Goal: Complete application form

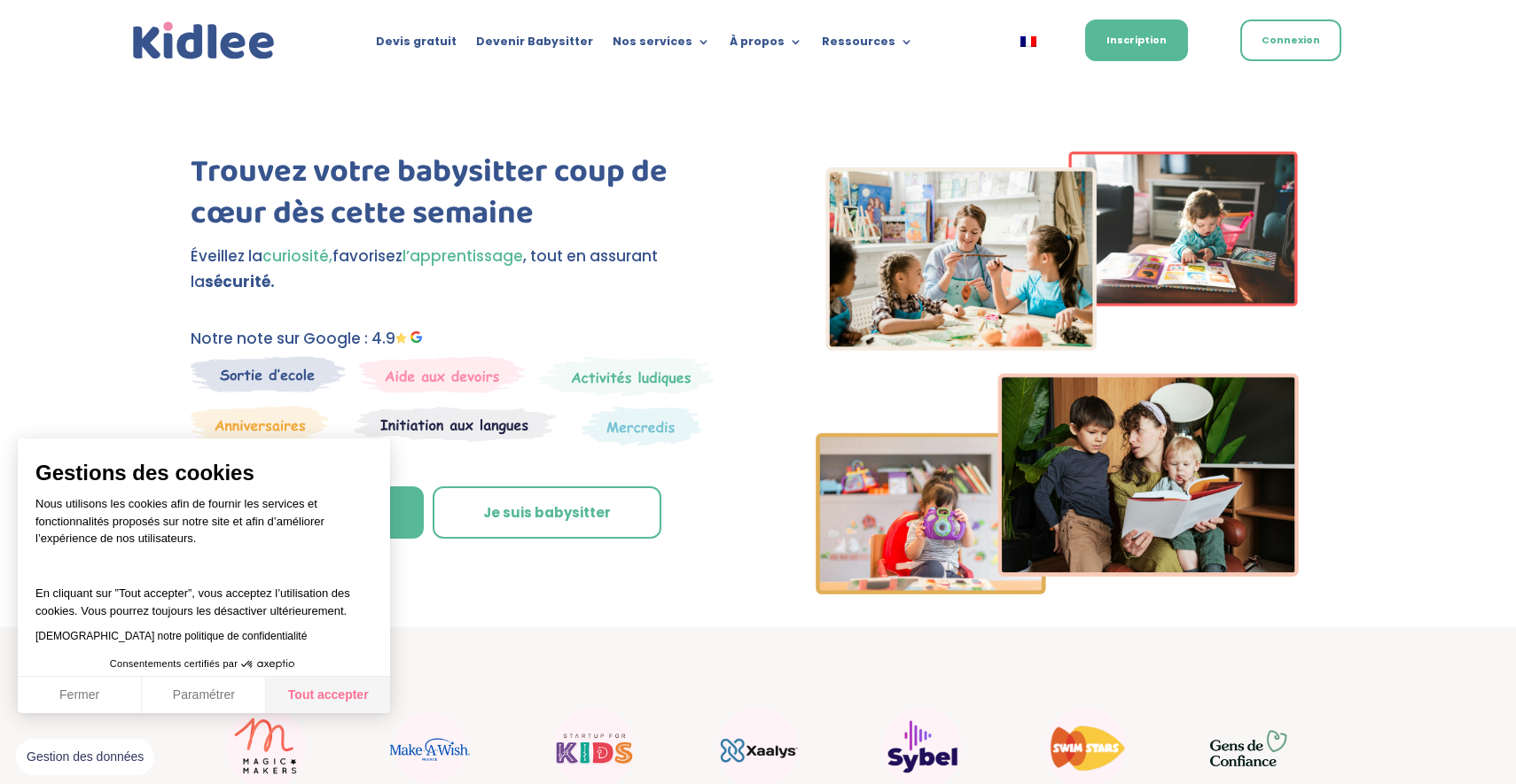
click at [331, 696] on button "Tout accepter" at bounding box center [328, 695] width 124 height 37
checkbox input "true"
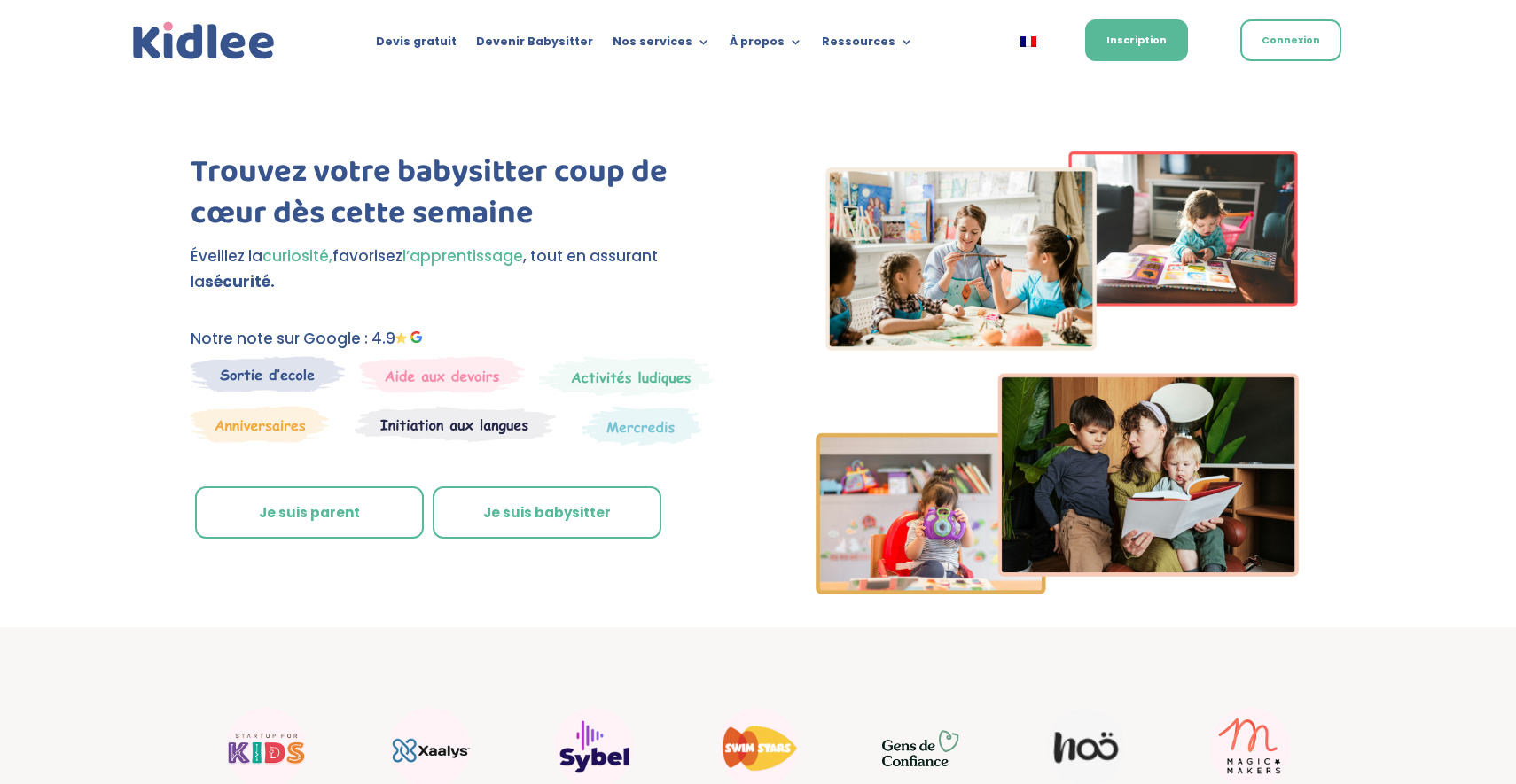
click at [294, 514] on link "Je suis parent" at bounding box center [309, 512] width 229 height 53
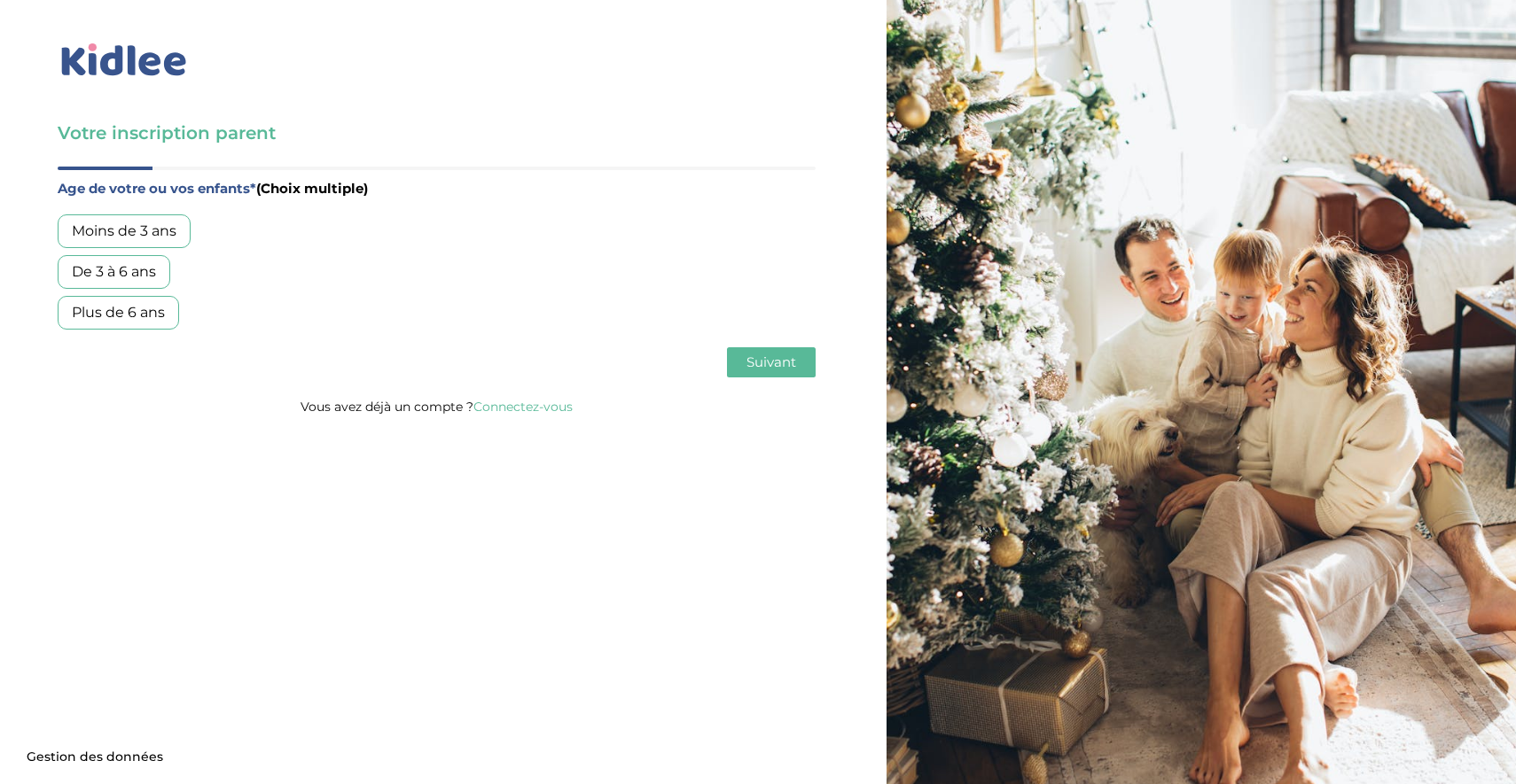
click at [147, 228] on div "Moins de 3 ans" at bounding box center [124, 231] width 133 height 33
click at [757, 360] on span "Suivant" at bounding box center [771, 362] width 50 height 17
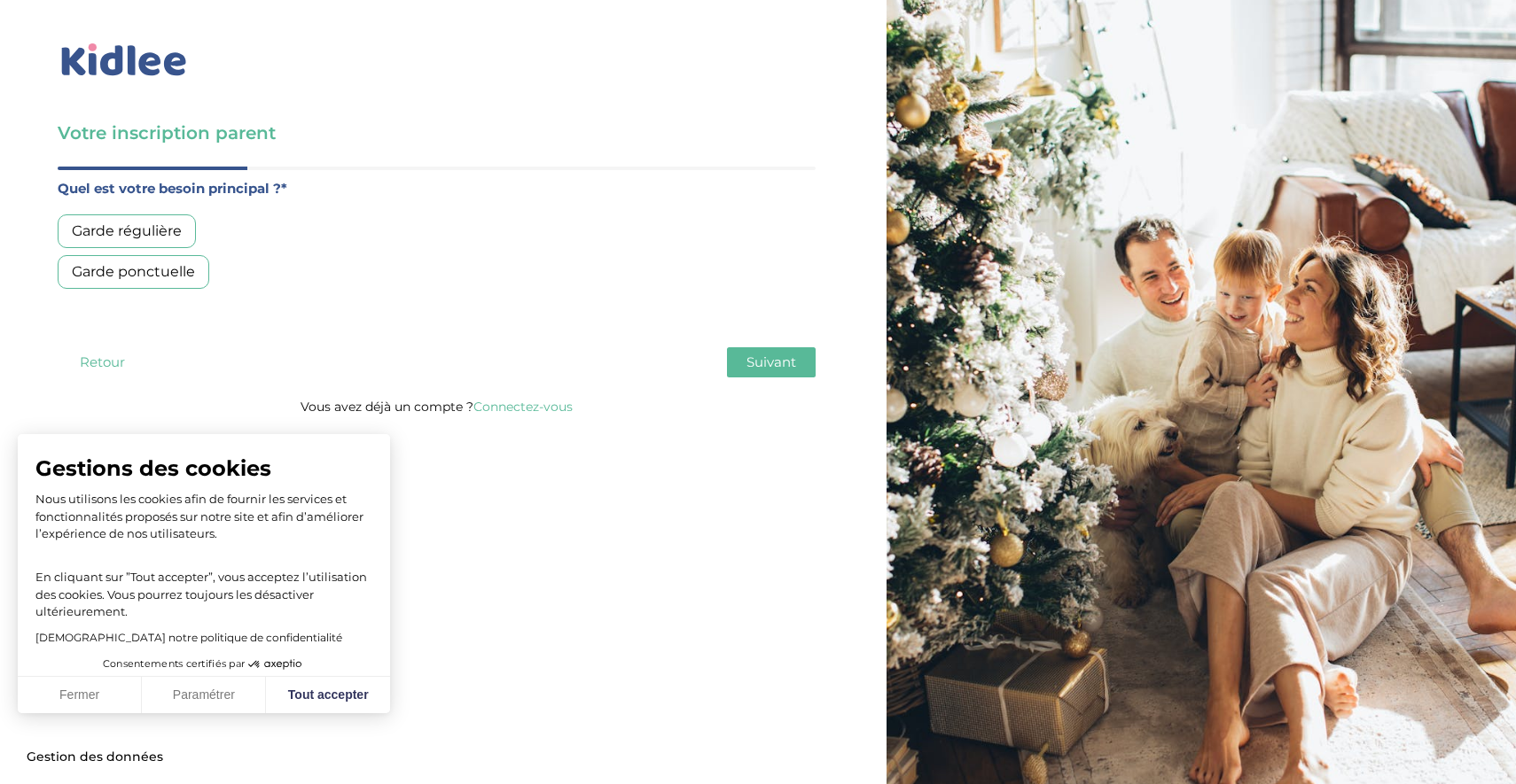
click at [171, 233] on div "Garde régulière" at bounding box center [126, 231] width 138 height 33
click at [774, 357] on span "Suivant" at bounding box center [771, 362] width 50 height 17
click at [159, 317] on div "Plus de 50h/mois" at bounding box center [132, 313] width 150 height 33
click at [795, 366] on span "Suivant" at bounding box center [771, 362] width 50 height 17
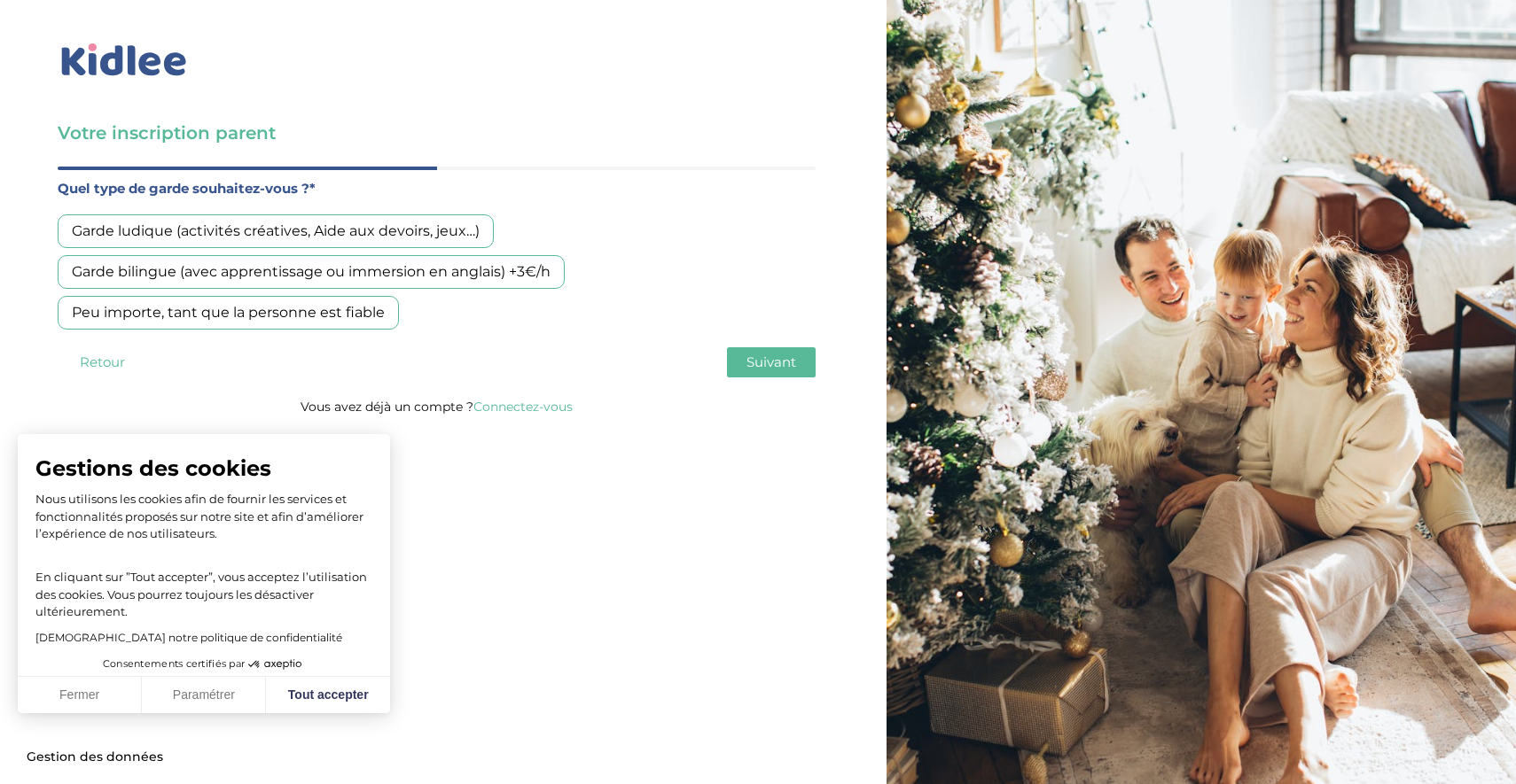
click at [215, 320] on div "Peu importe, tant que la personne est fiable" at bounding box center [228, 313] width 341 height 33
click at [768, 352] on button "Suivant" at bounding box center [771, 362] width 89 height 31
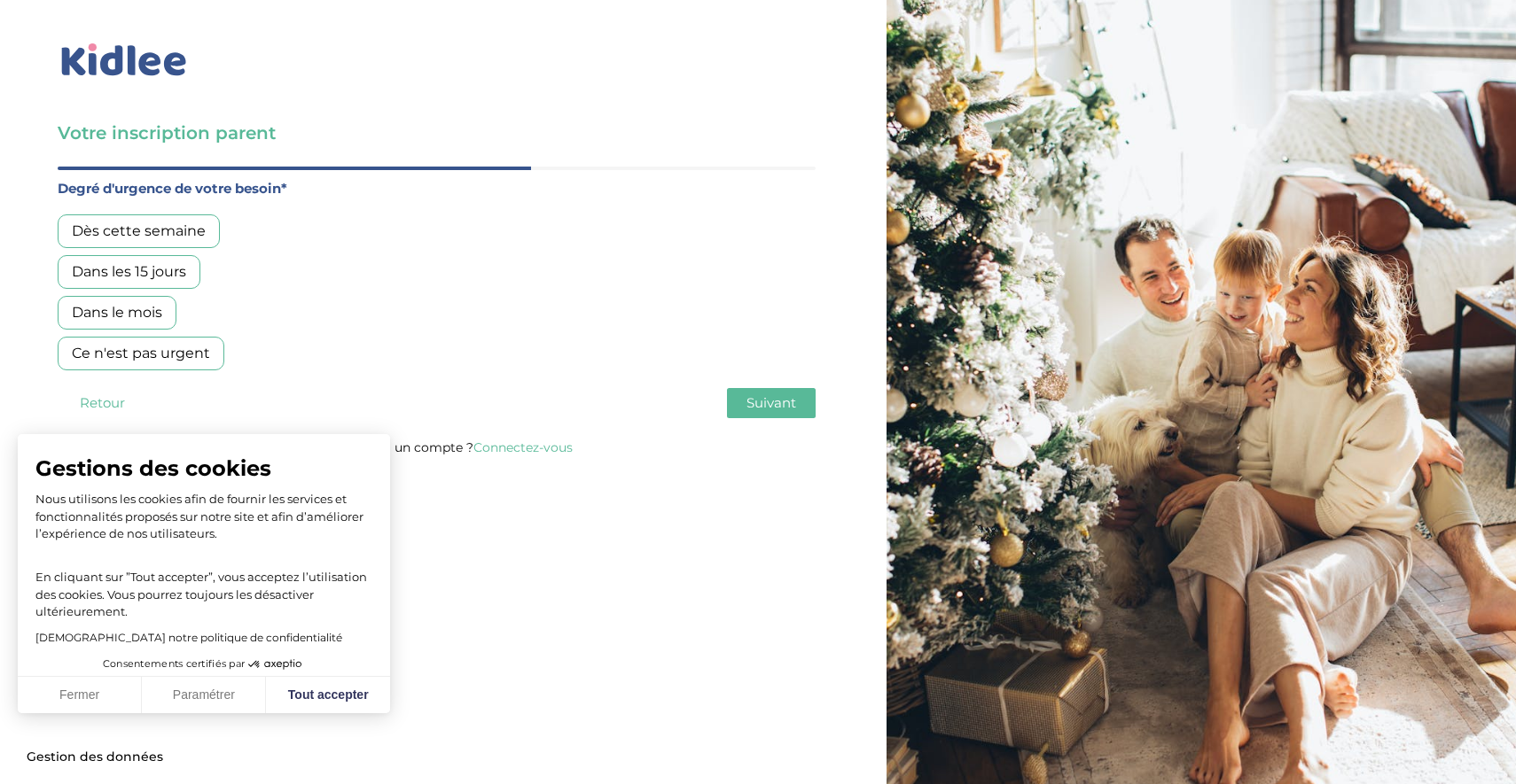
click at [139, 311] on div "Dans le mois" at bounding box center [117, 313] width 119 height 33
click at [765, 397] on span "Suivant" at bounding box center [771, 403] width 50 height 17
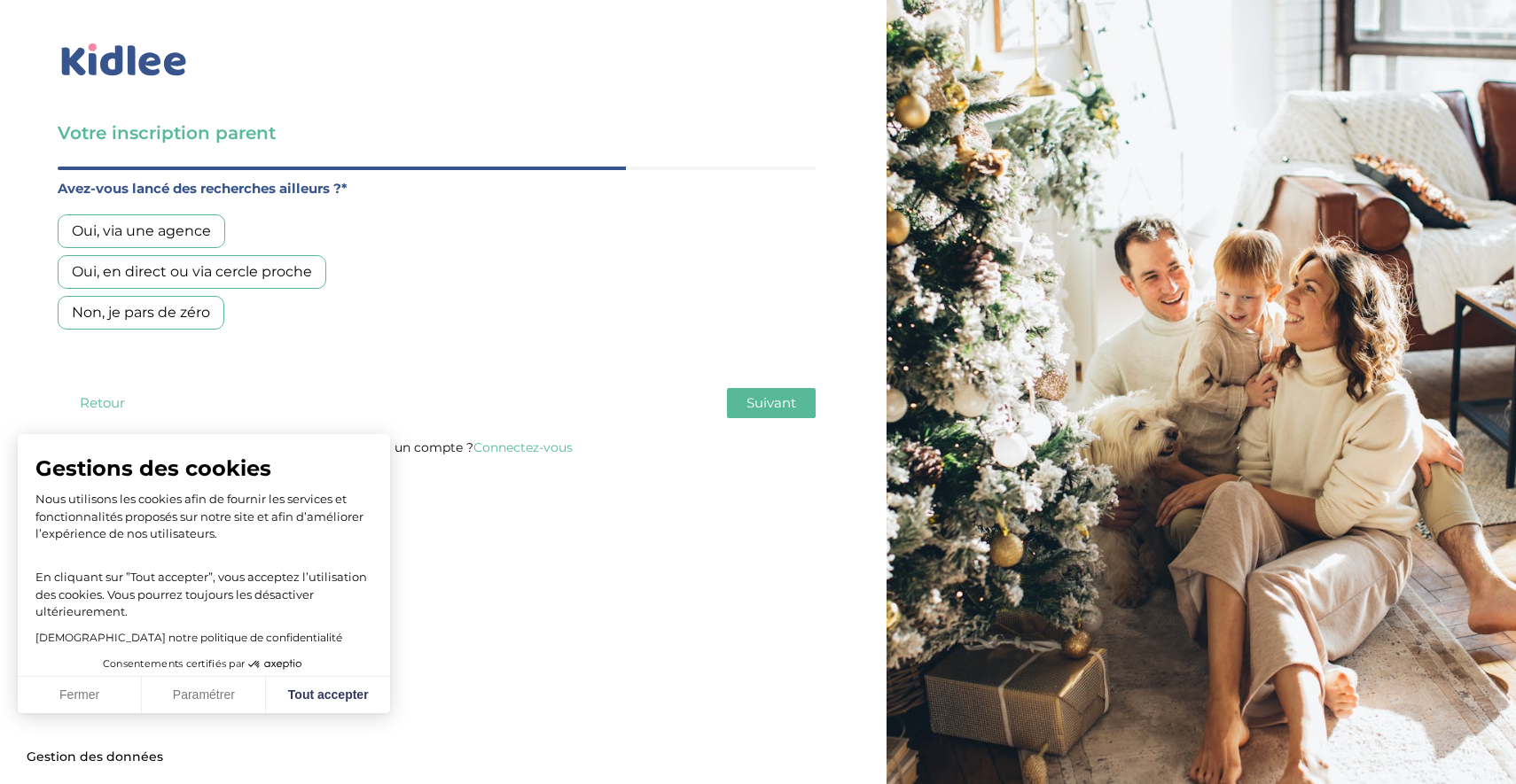
click at [153, 307] on div "Non, je pars de zéro" at bounding box center [141, 313] width 167 height 33
click at [788, 403] on span "Suivant" at bounding box center [771, 403] width 50 height 17
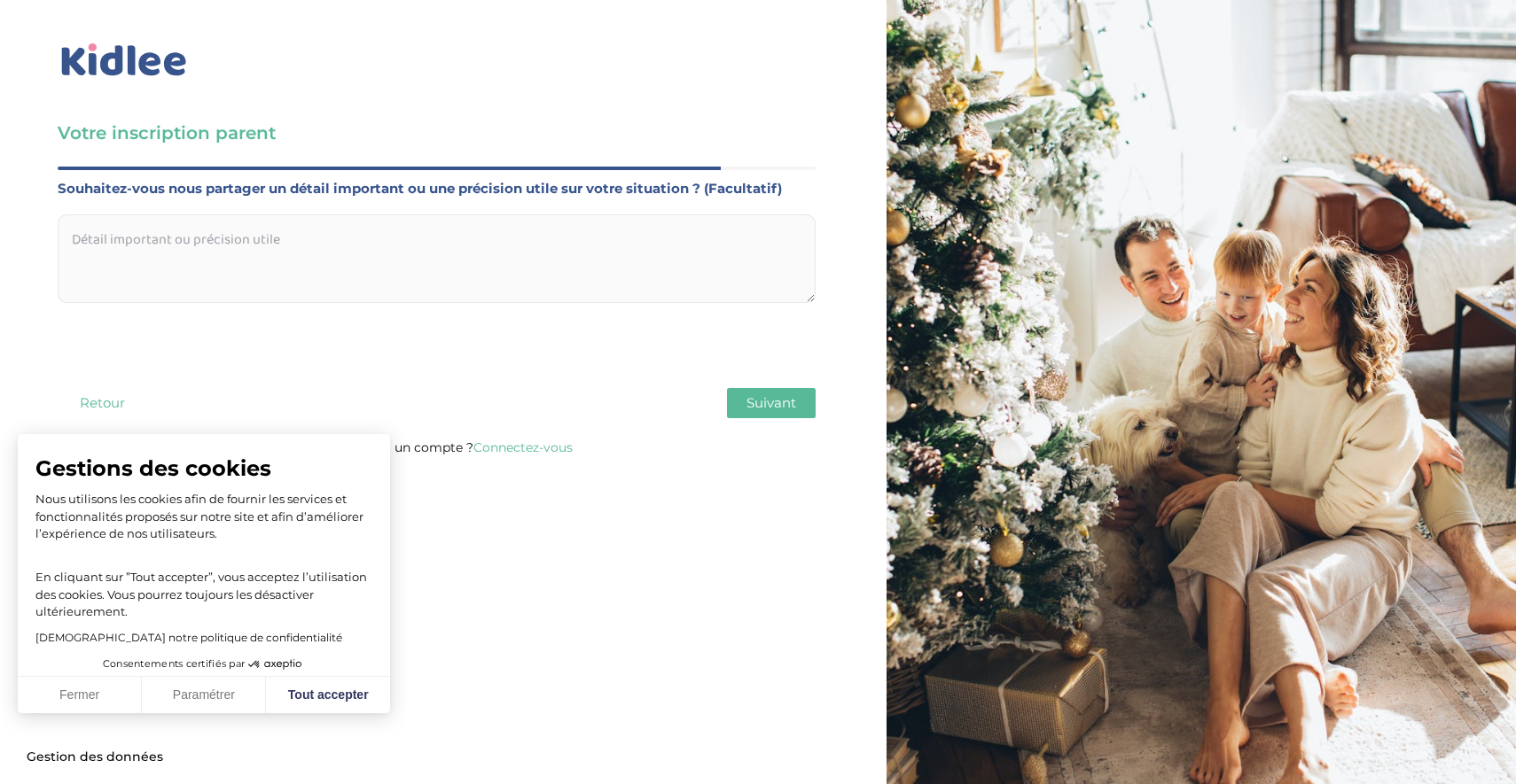
click at [304, 238] on textarea at bounding box center [436, 259] width 758 height 89
click at [69, 692] on button "Fermer" at bounding box center [80, 695] width 124 height 37
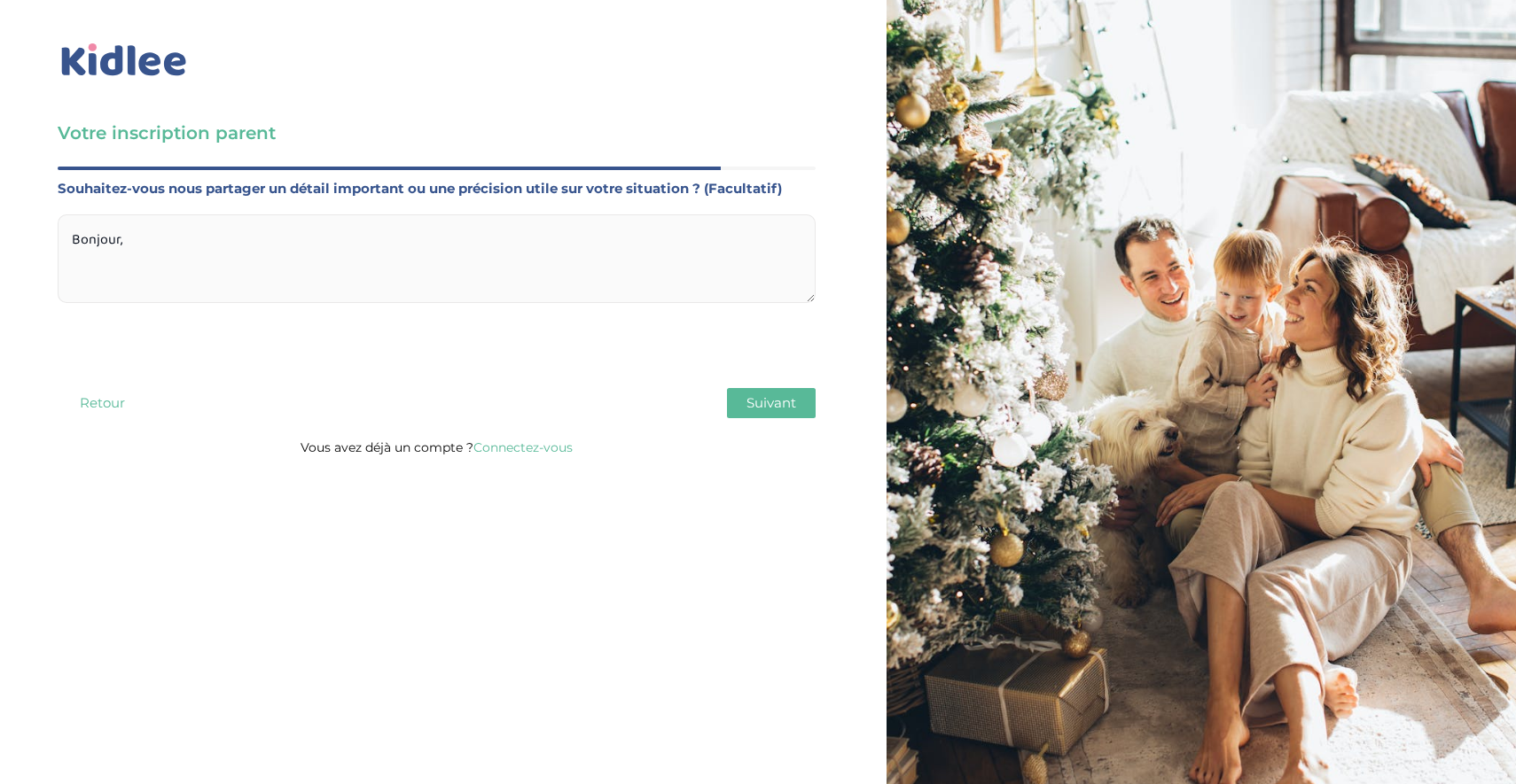
click at [135, 255] on textarea "Bonjour," at bounding box center [436, 259] width 758 height 89
paste textarea "Actuellement en garde partagée, nous réfléchissons à une nouvelle organisation …"
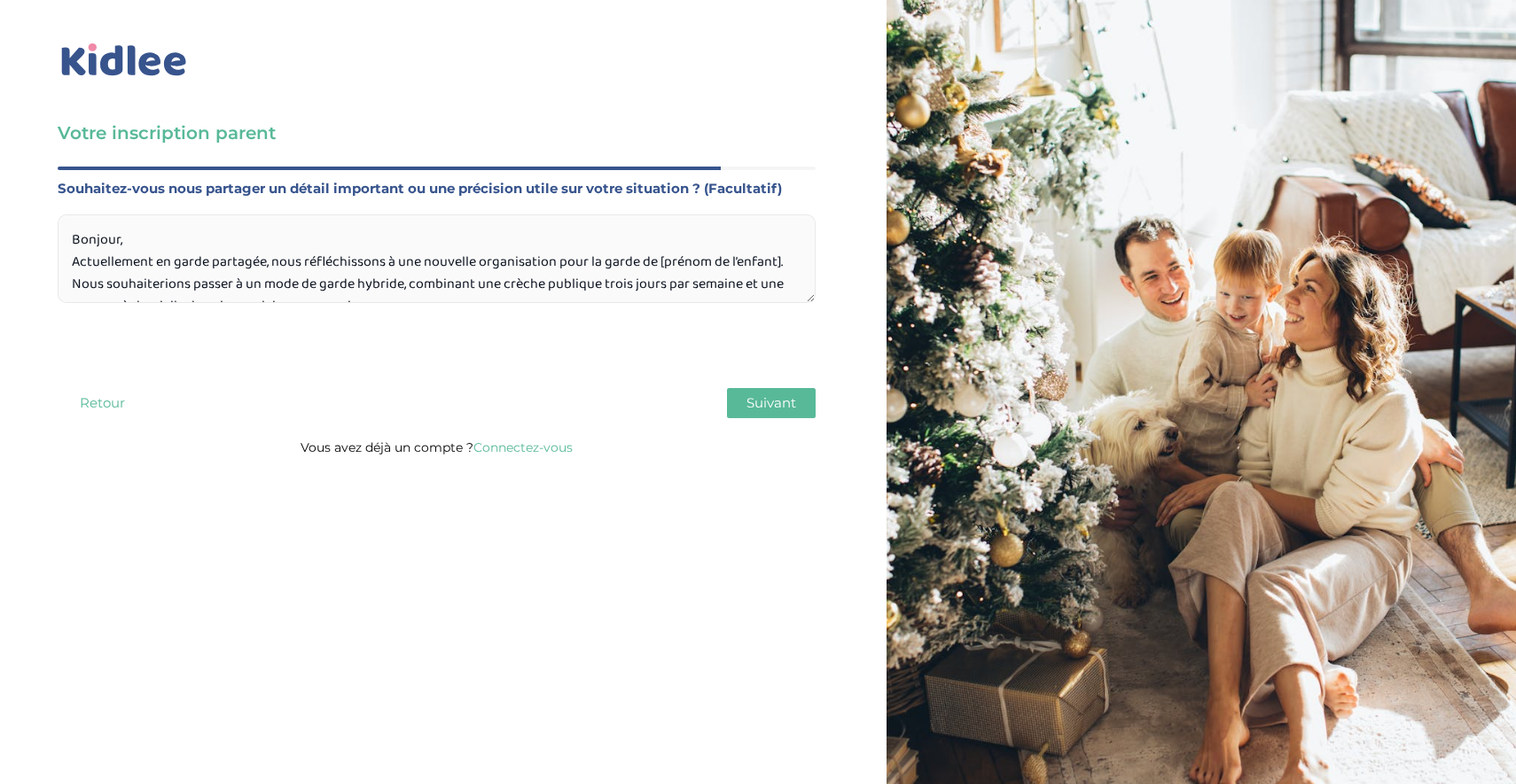
drag, startPoint x: 175, startPoint y: 243, endPoint x: 28, endPoint y: 243, distance: 147.0
click at [28, 243] on div "Votre inscription parent Avant de poursuivre veuillez vérifier que tous les cha…" at bounding box center [436, 233] width 899 height 467
click at [70, 261] on textarea "Bonjour, Actuellement en garde partagée, nous réfléchissons à une nouvelle orga…" at bounding box center [436, 259] width 758 height 89
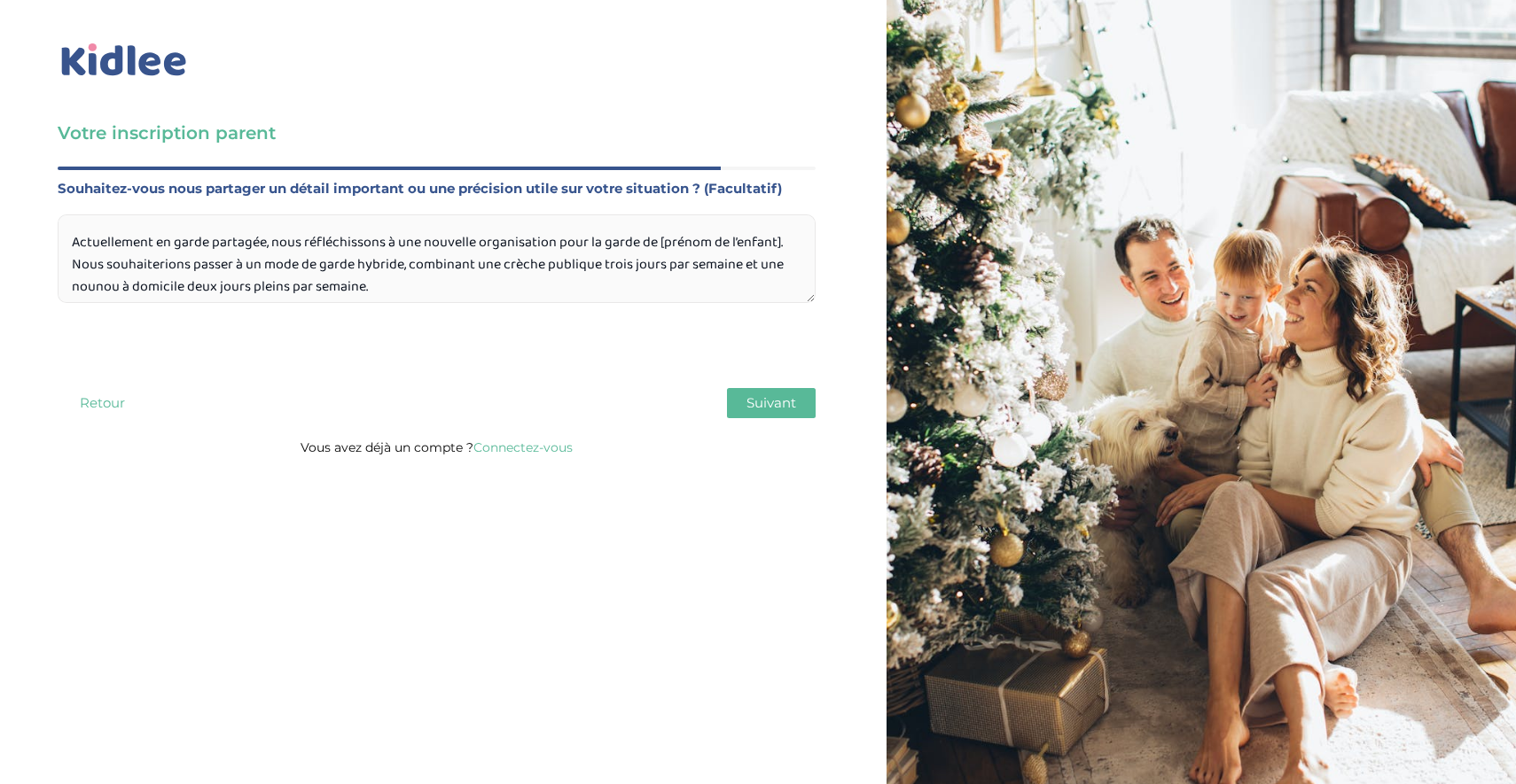
scroll to position [44, 0]
drag, startPoint x: 660, startPoint y: 243, endPoint x: 784, endPoint y: 243, distance: 124.0
click at [784, 243] on textarea "Bonjour, Actuellement en garde partagée, nous réfléchissons à une nouvelle orga…" at bounding box center [436, 259] width 758 height 89
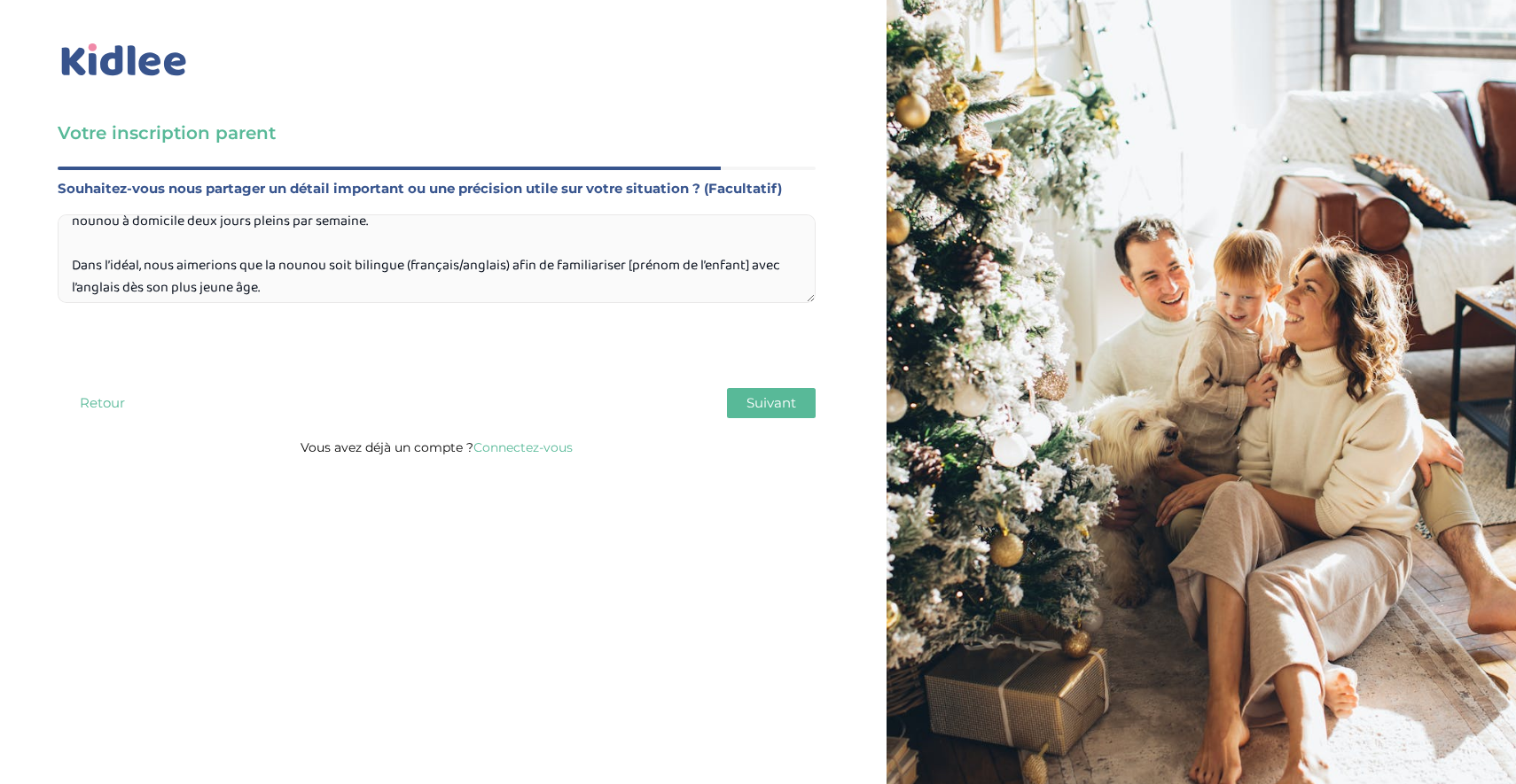
scroll to position [130, 0]
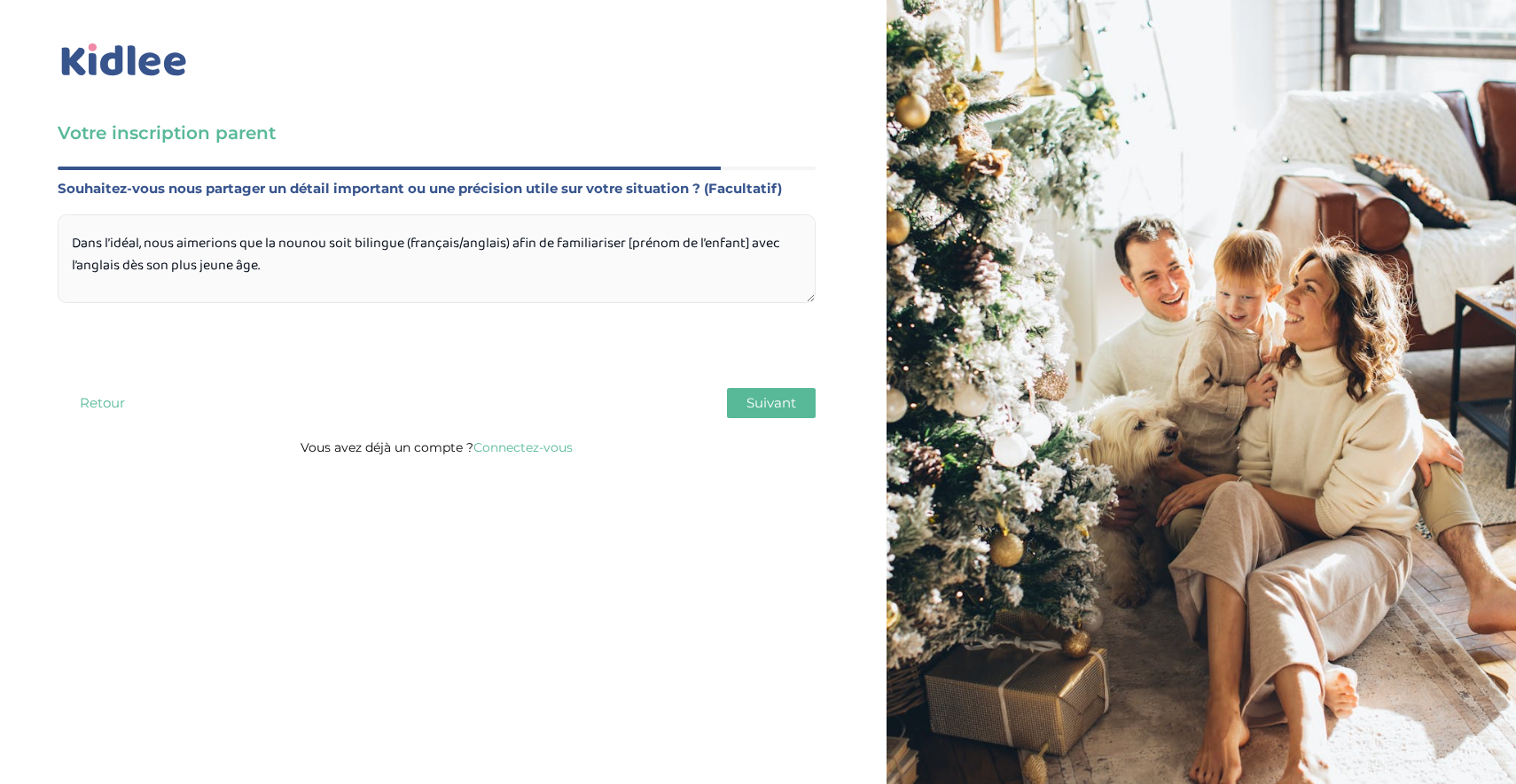
drag, startPoint x: 753, startPoint y: 249, endPoint x: 629, endPoint y: 248, distance: 124.0
click at [629, 248] on textarea "Bonjour, Actuellement en garde partagée, nous réfléchissons à une nouvelle orga…" at bounding box center [436, 259] width 758 height 89
click at [536, 268] on textarea "Bonjour, Actuellement en garde partagée, nous réfléchissons à une nouvelle orga…" at bounding box center [436, 259] width 758 height 89
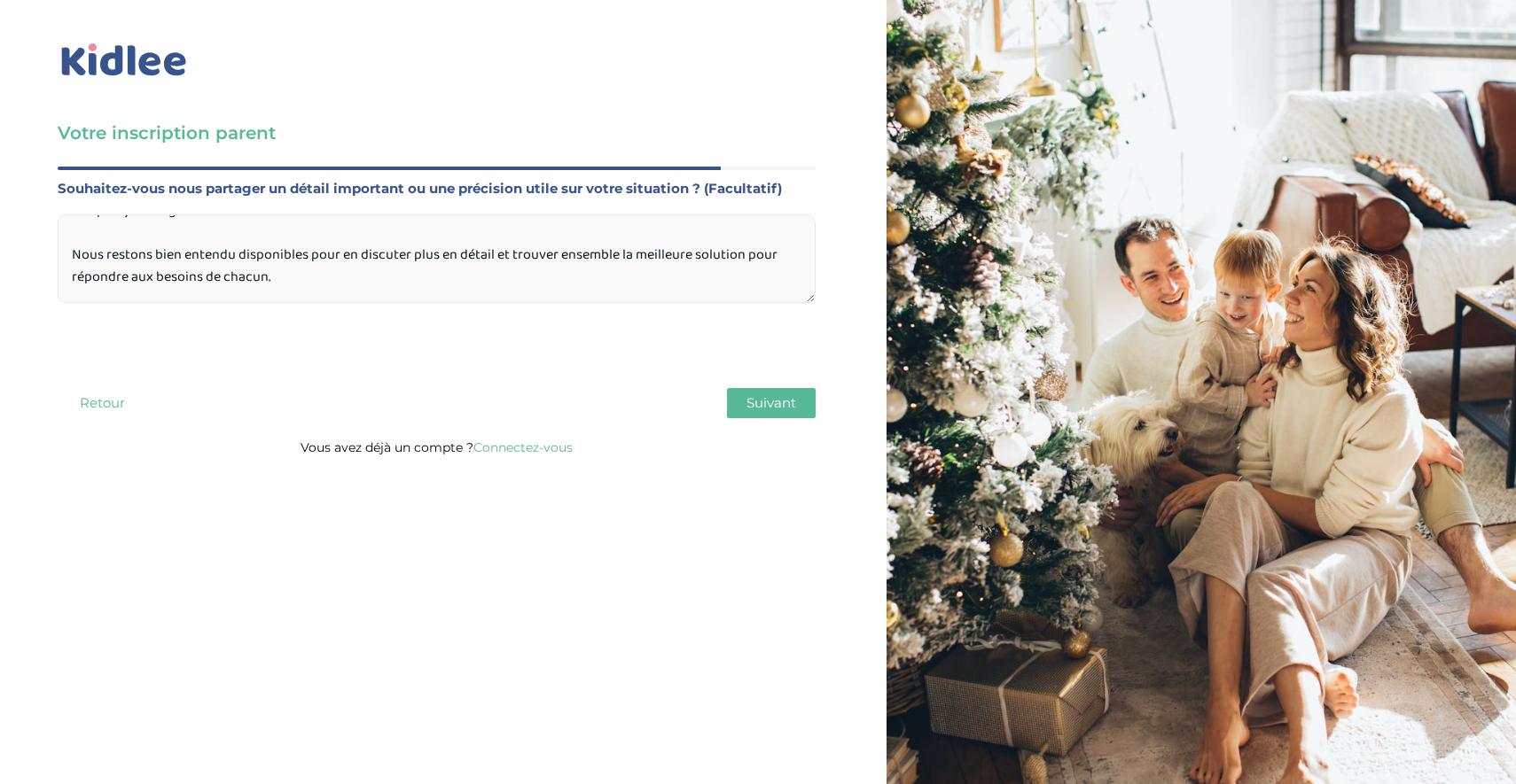
scroll to position [196, 0]
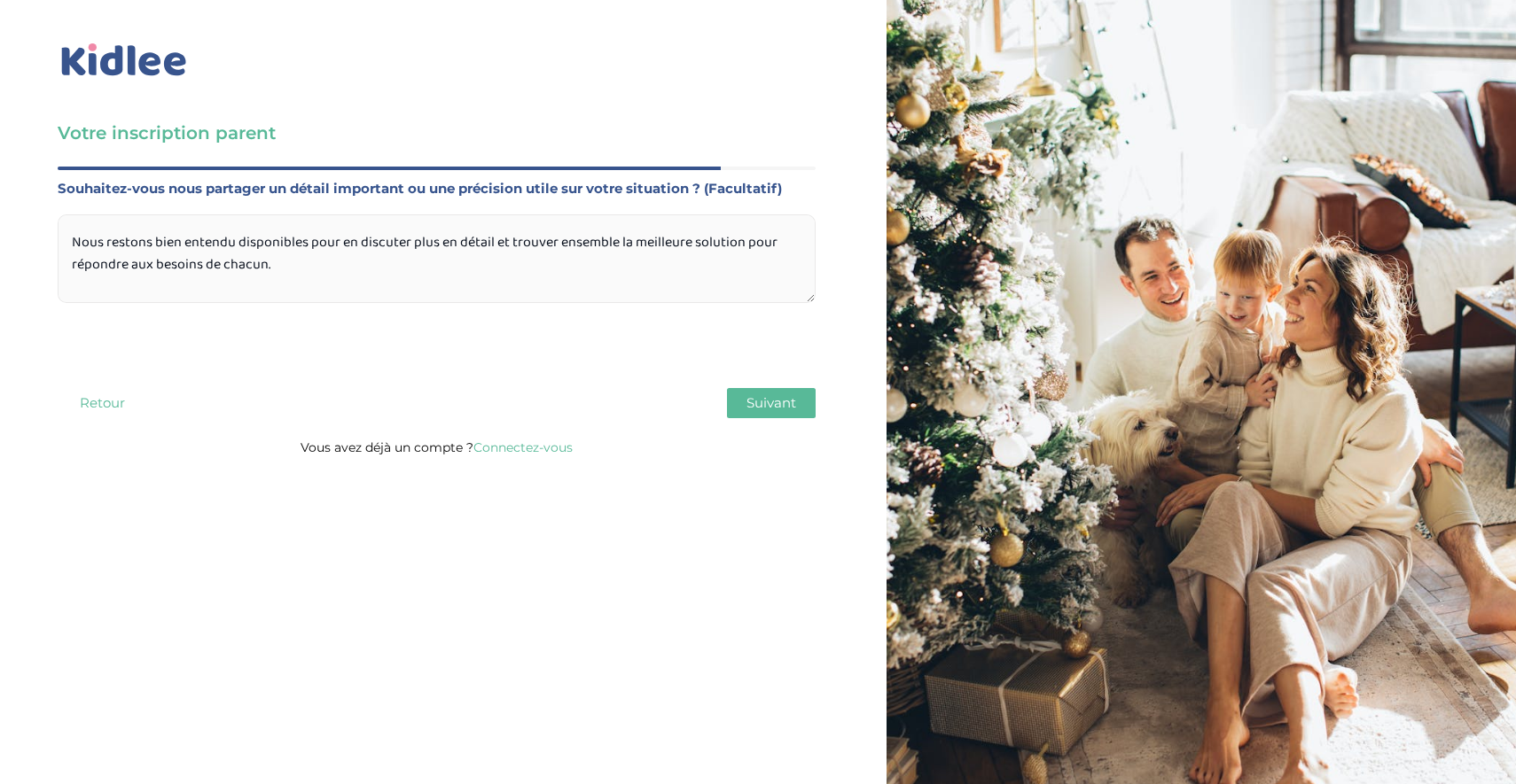
click at [539, 285] on textarea "Bonjour, Actuellement en garde partagée, nous réfléchissons à une nouvelle orga…" at bounding box center [436, 259] width 758 height 89
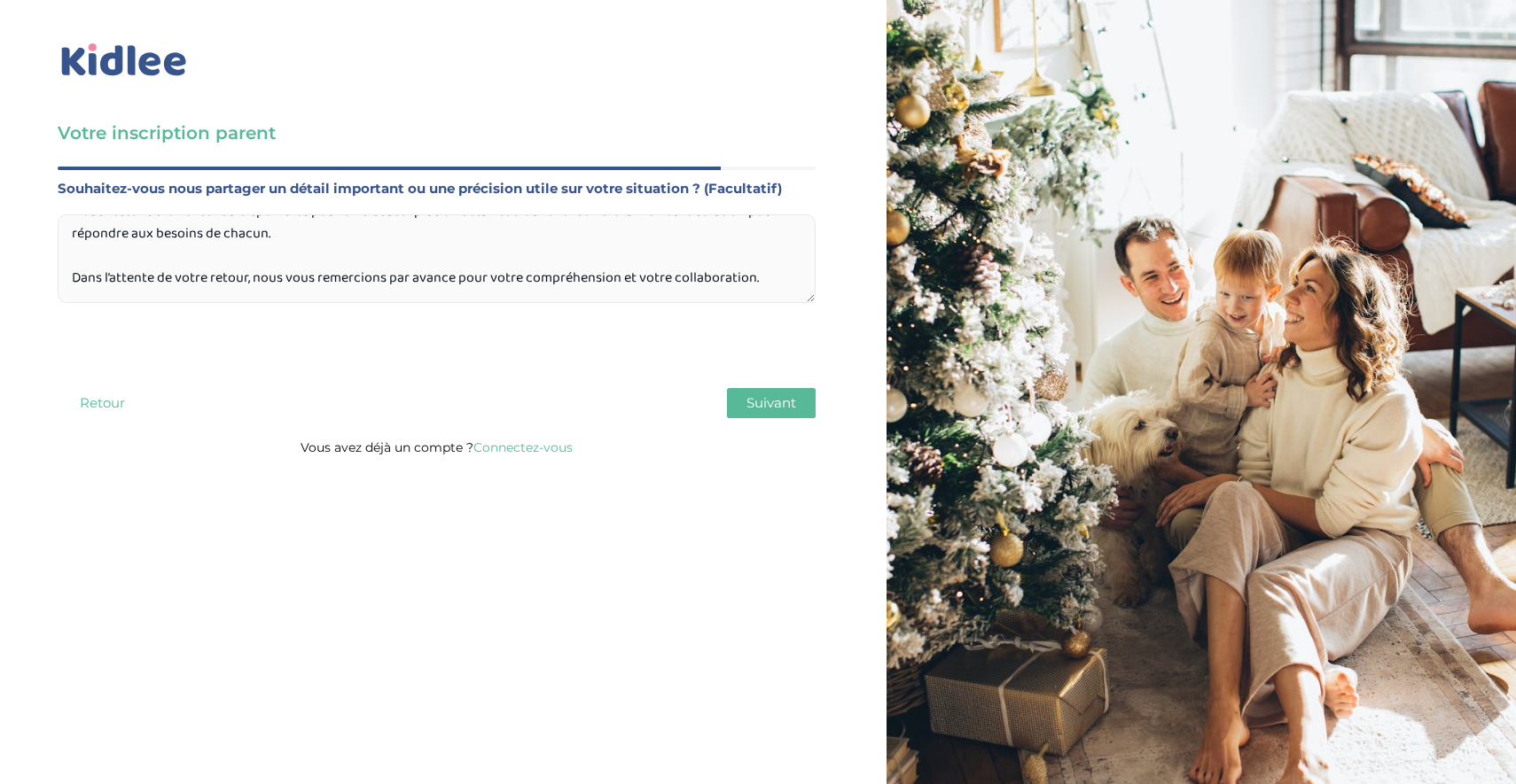
scroll to position [256, 0]
type textarea "Bonjour, Actuellement en garde partagée, nous réfléchissons à une nouvelle orga…"
click at [760, 399] on span "Suivant" at bounding box center [771, 403] width 50 height 17
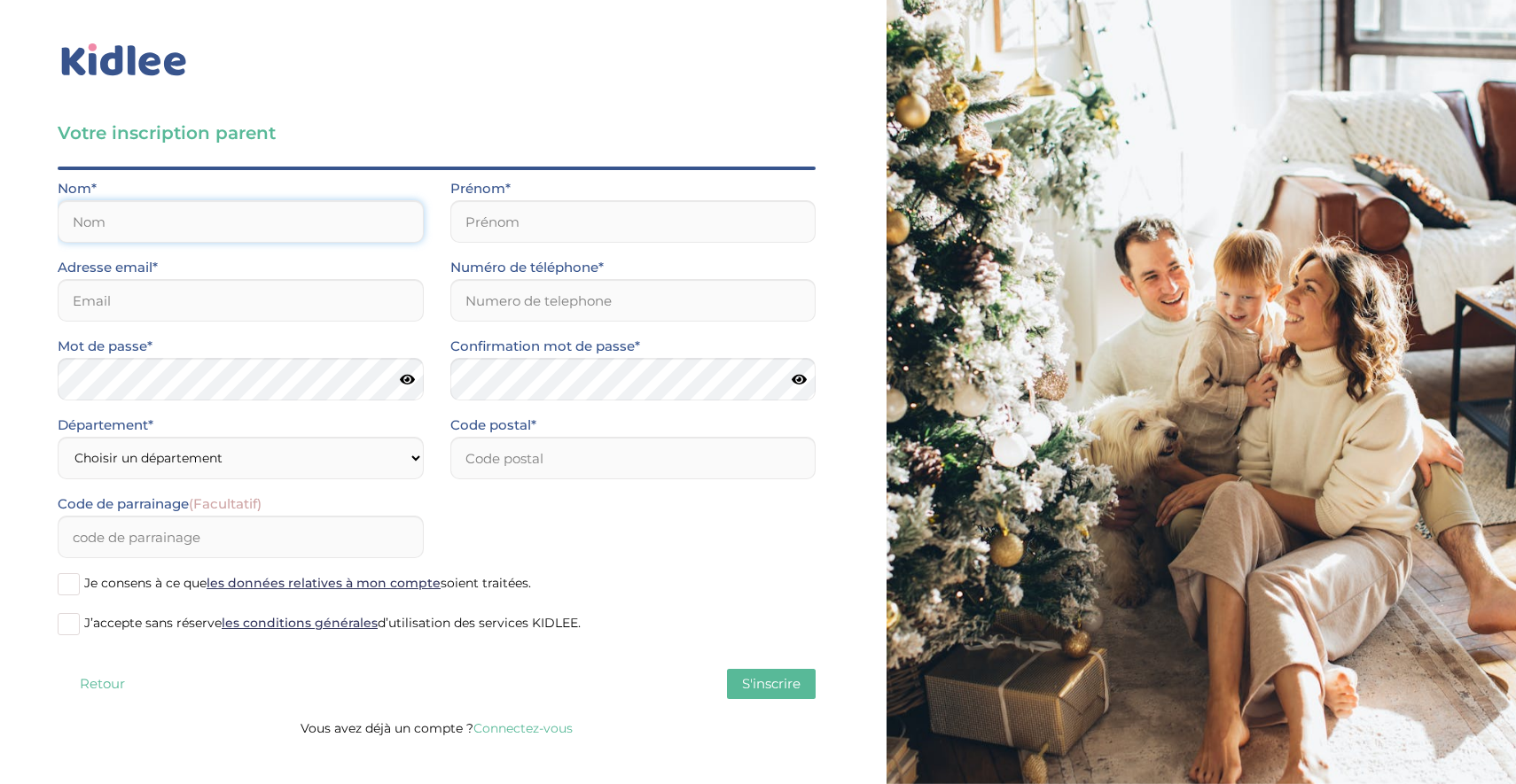
click at [155, 219] on input "text" at bounding box center [240, 221] width 366 height 43
type input "Zilahi"
click at [123, 303] on input "email" at bounding box center [240, 300] width 366 height 43
type input "rania.errarhib@gmail.com"
click at [177, 224] on input "Zilahi" at bounding box center [240, 221] width 366 height 43
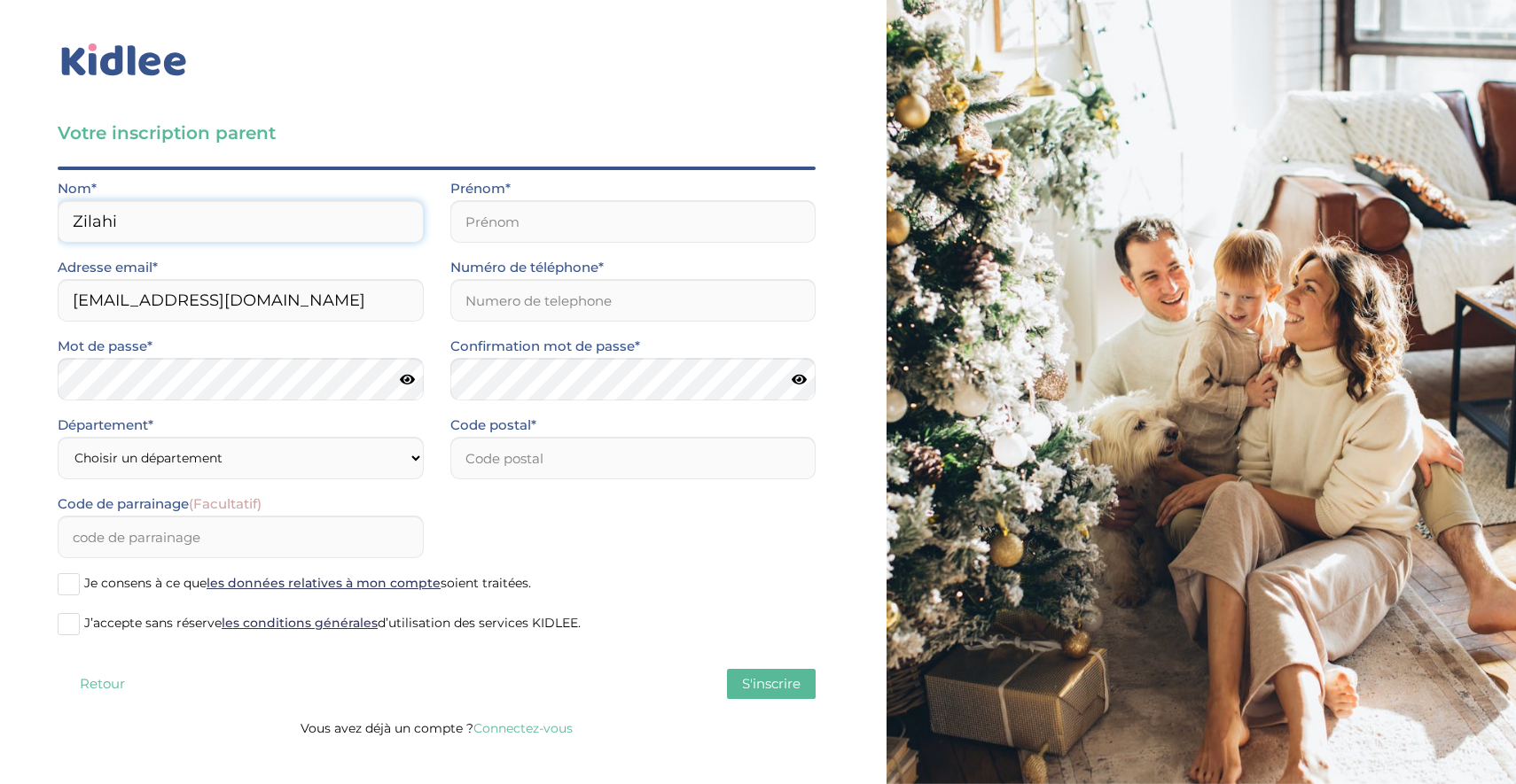
click at [177, 224] on input "Zilahi" at bounding box center [240, 221] width 366 height 43
type input "Errarhib"
click at [541, 208] on input "text" at bounding box center [633, 221] width 366 height 43
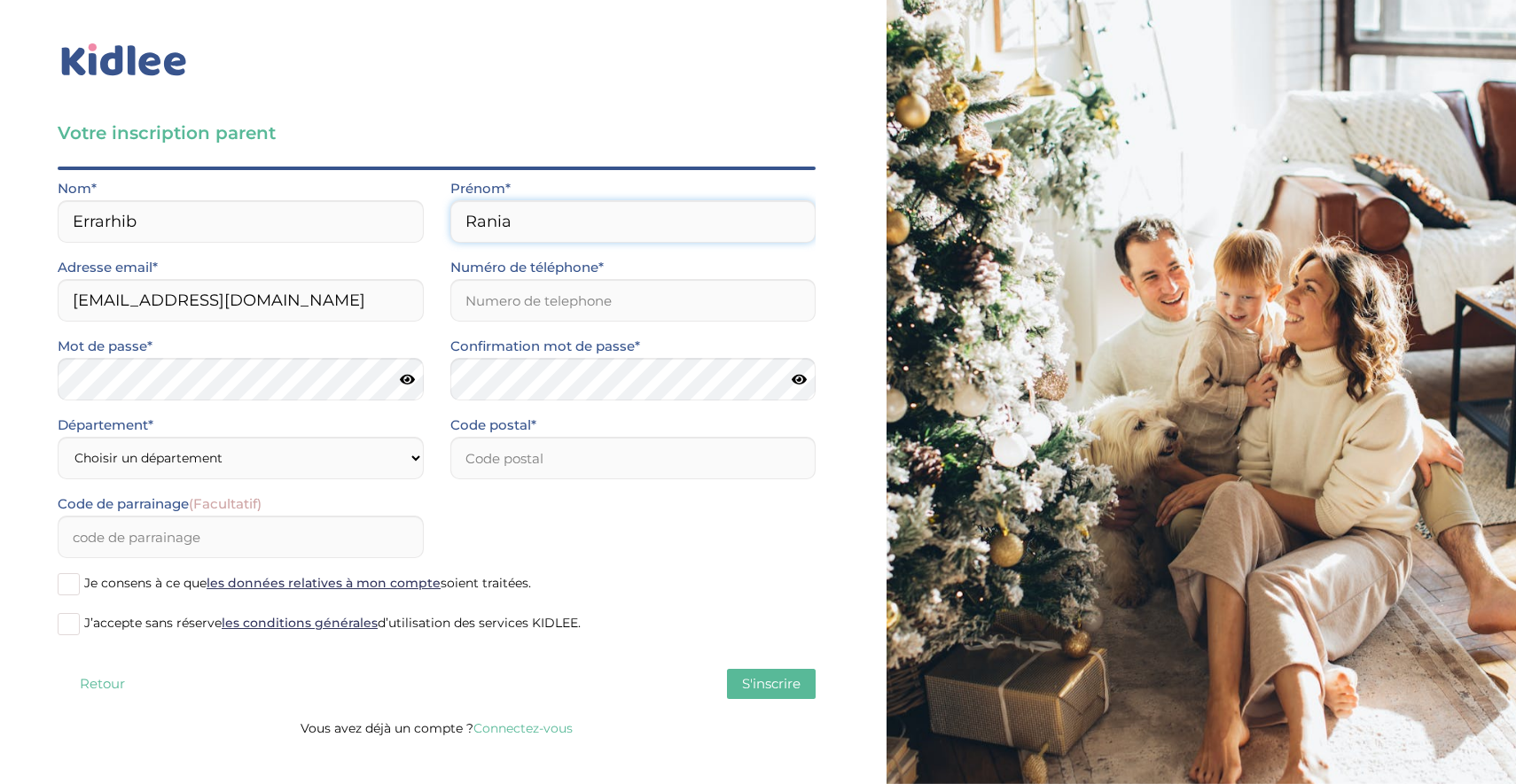
type input "Rania"
click at [537, 295] on input "Numéro de téléphone*" at bounding box center [633, 300] width 366 height 43
type input "0781425313"
click at [273, 446] on select "Choisir un département Paris (75) Hauts-de-Seine (92) Yvelines (78) Val-de-Marn…" at bounding box center [240, 458] width 366 height 43
select select "75"
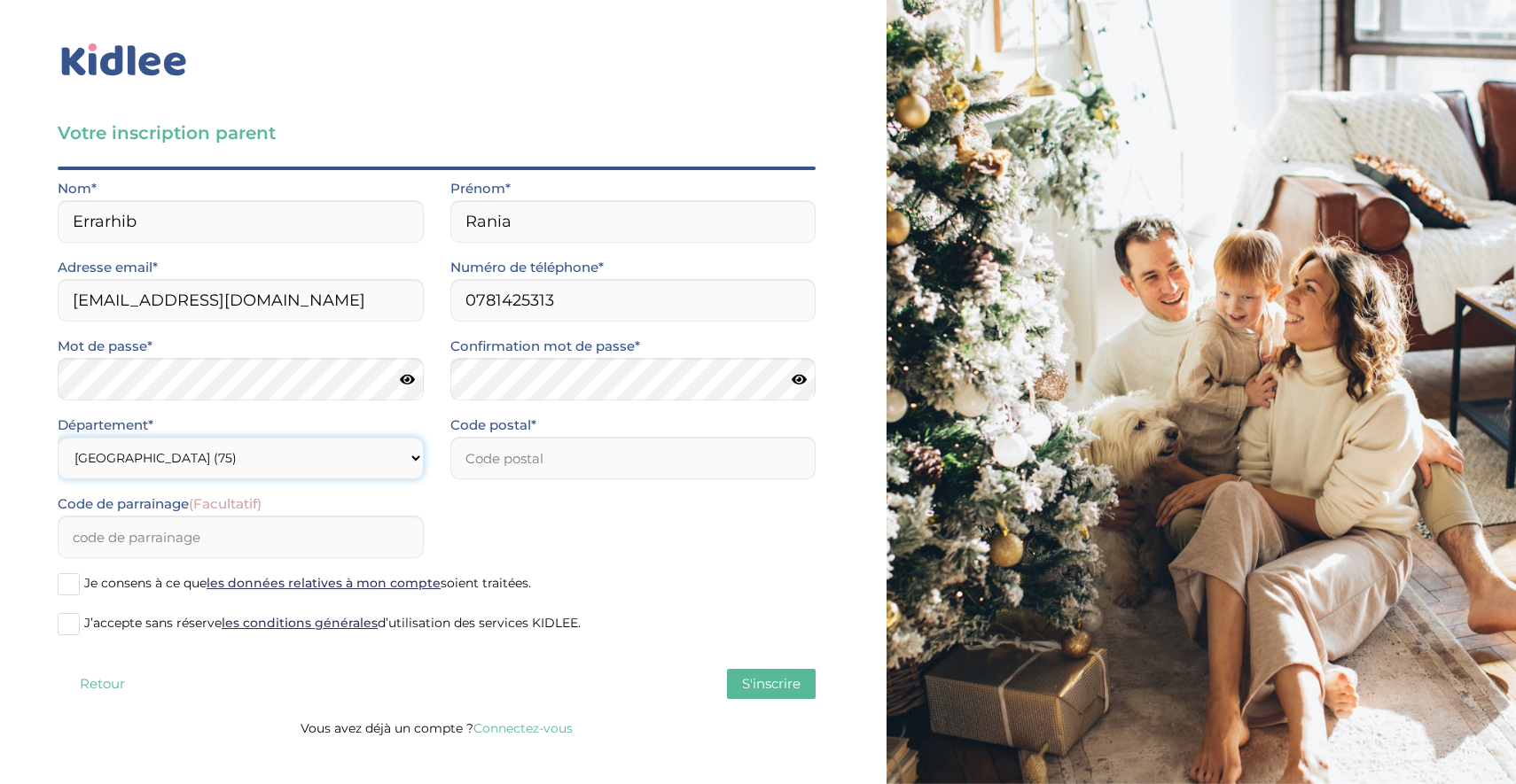
click at [57, 437] on select "Choisir un département Paris (75) Hauts-de-Seine (92) Yvelines (78) Val-de-Marn…" at bounding box center [240, 458] width 366 height 43
click at [547, 439] on input "number" at bounding box center [633, 458] width 366 height 43
type input "75016"
click at [559, 532] on div "Code de parrainage (Facultatif)" at bounding box center [436, 531] width 784 height 79
click at [75, 589] on span at bounding box center [69, 584] width 22 height 22
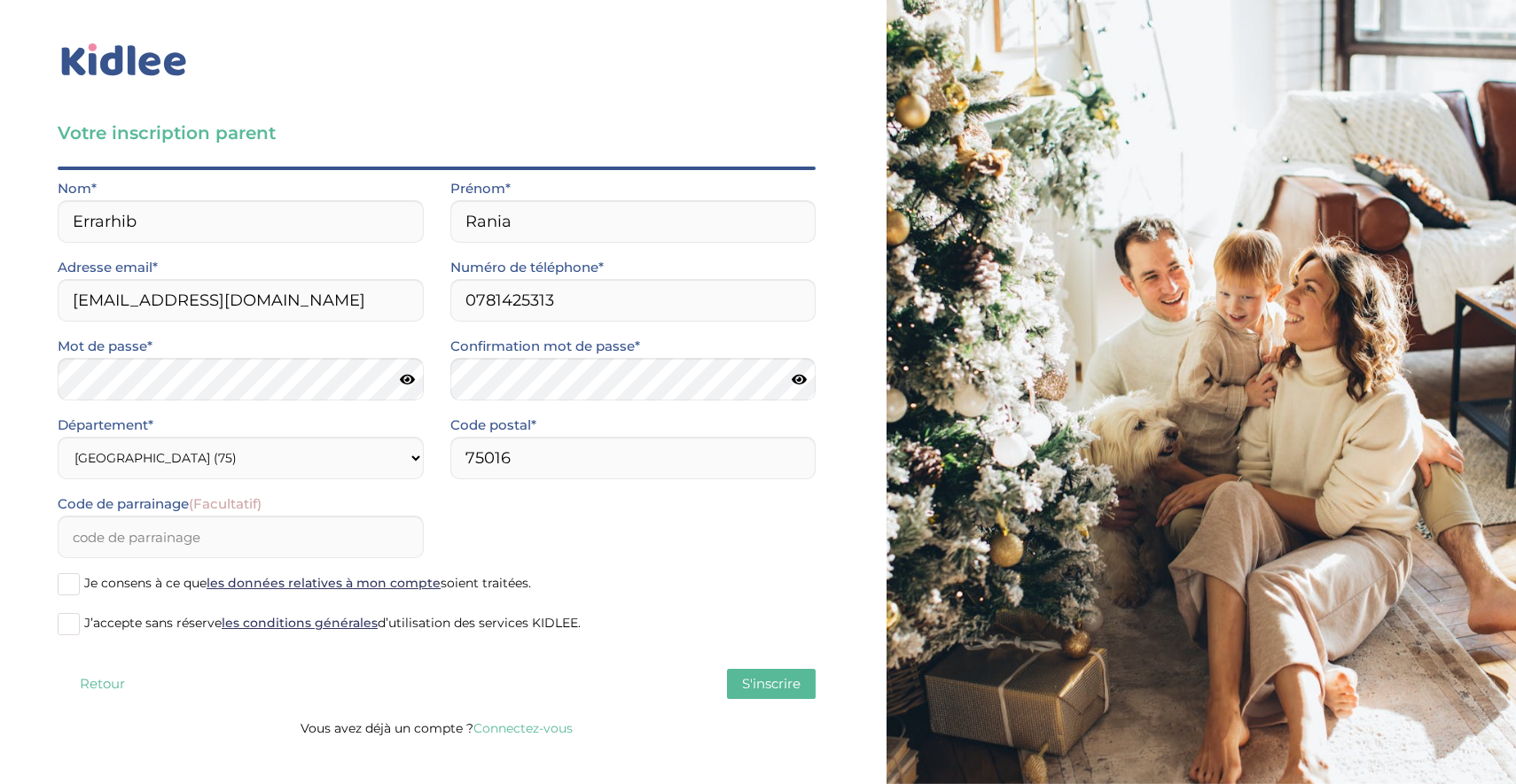
click at [0, 0] on input "Je consens à ce que les données relatives à mon compte soient traitées." at bounding box center [0, 0] width 0 height 0
click at [78, 627] on span at bounding box center [69, 624] width 22 height 22
click at [0, 0] on input "J’accepte sans réserve les conditions générales d’utilisation des services KIDL…" at bounding box center [0, 0] width 0 height 0
click at [414, 381] on icon at bounding box center [407, 380] width 15 height 13
click at [802, 380] on icon at bounding box center [799, 380] width 15 height 13
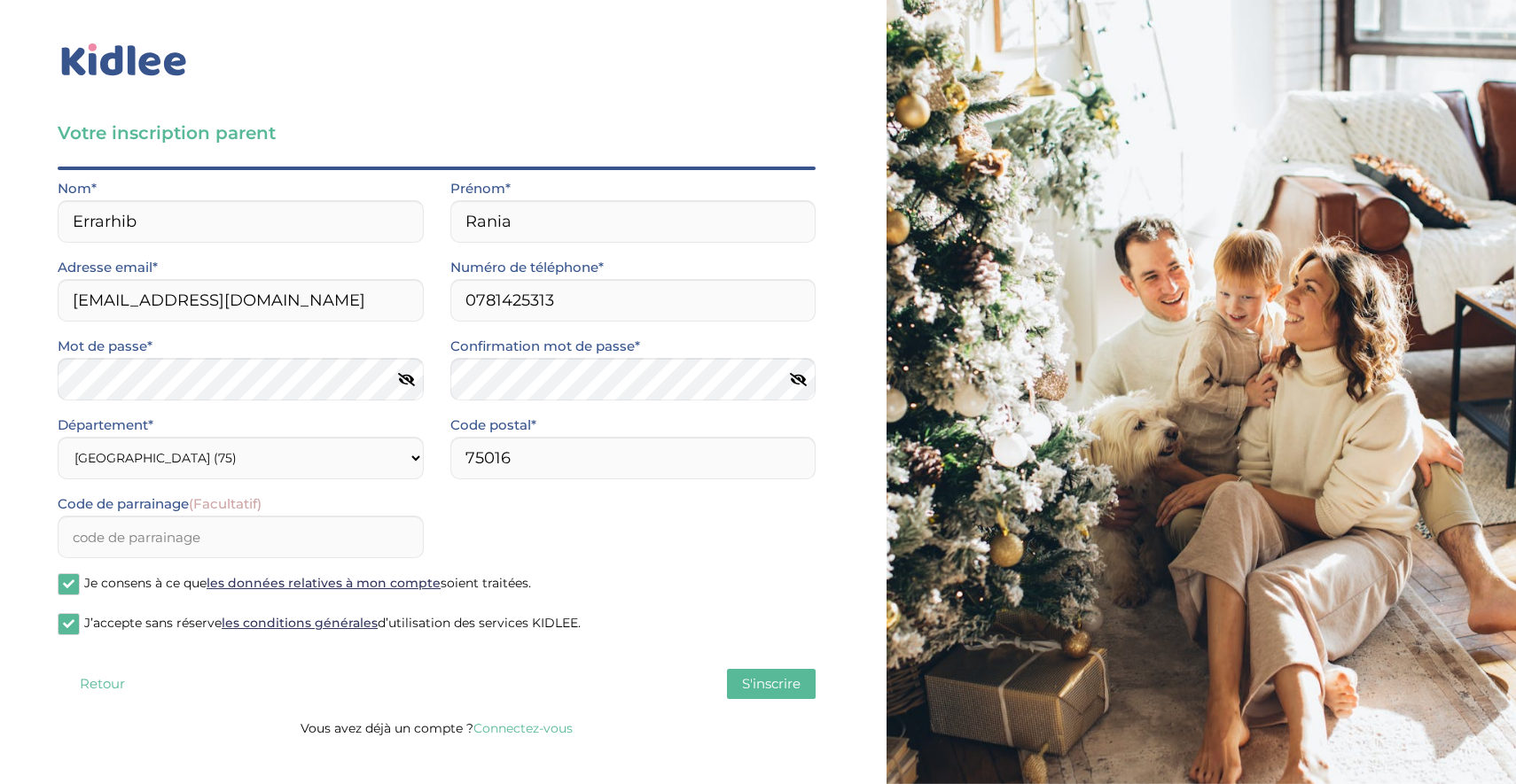
click at [785, 685] on span "S'inscrire" at bounding box center [771, 683] width 58 height 17
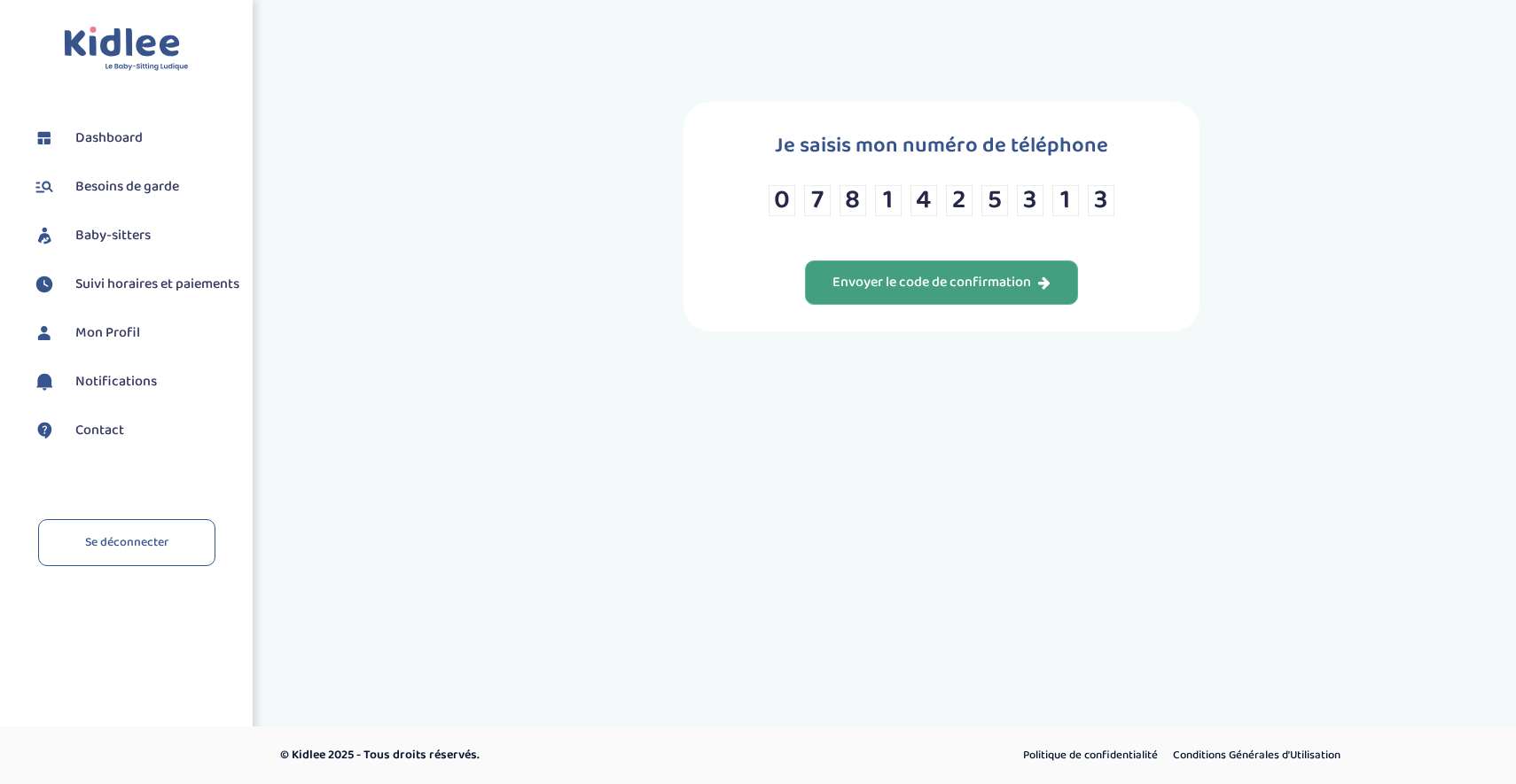
click at [882, 280] on div "Envoyer le code de confirmation" at bounding box center [941, 283] width 218 height 20
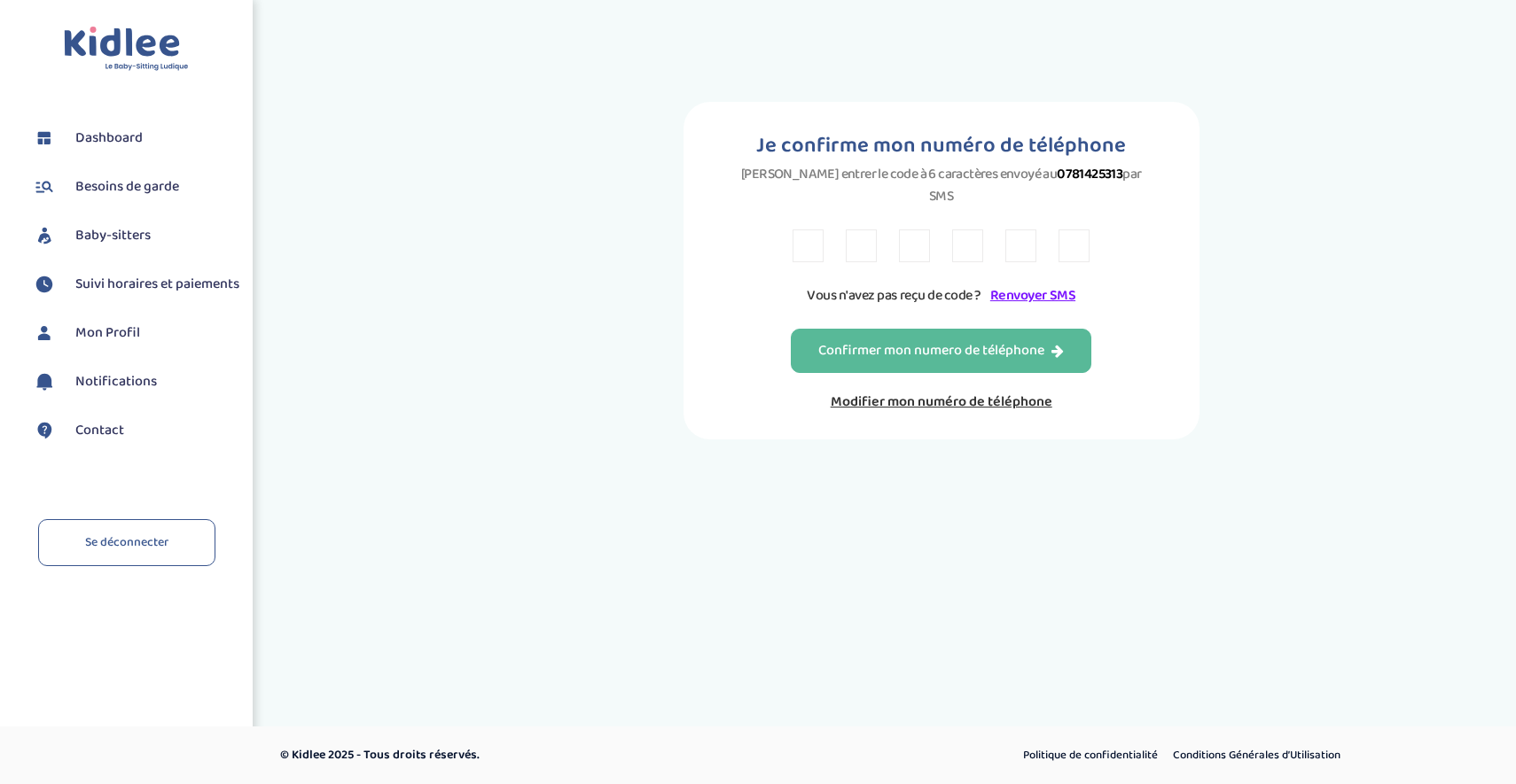
click at [807, 230] on input "text" at bounding box center [808, 245] width 31 height 32
type input "R"
type input "8"
type input "Z"
type input "5"
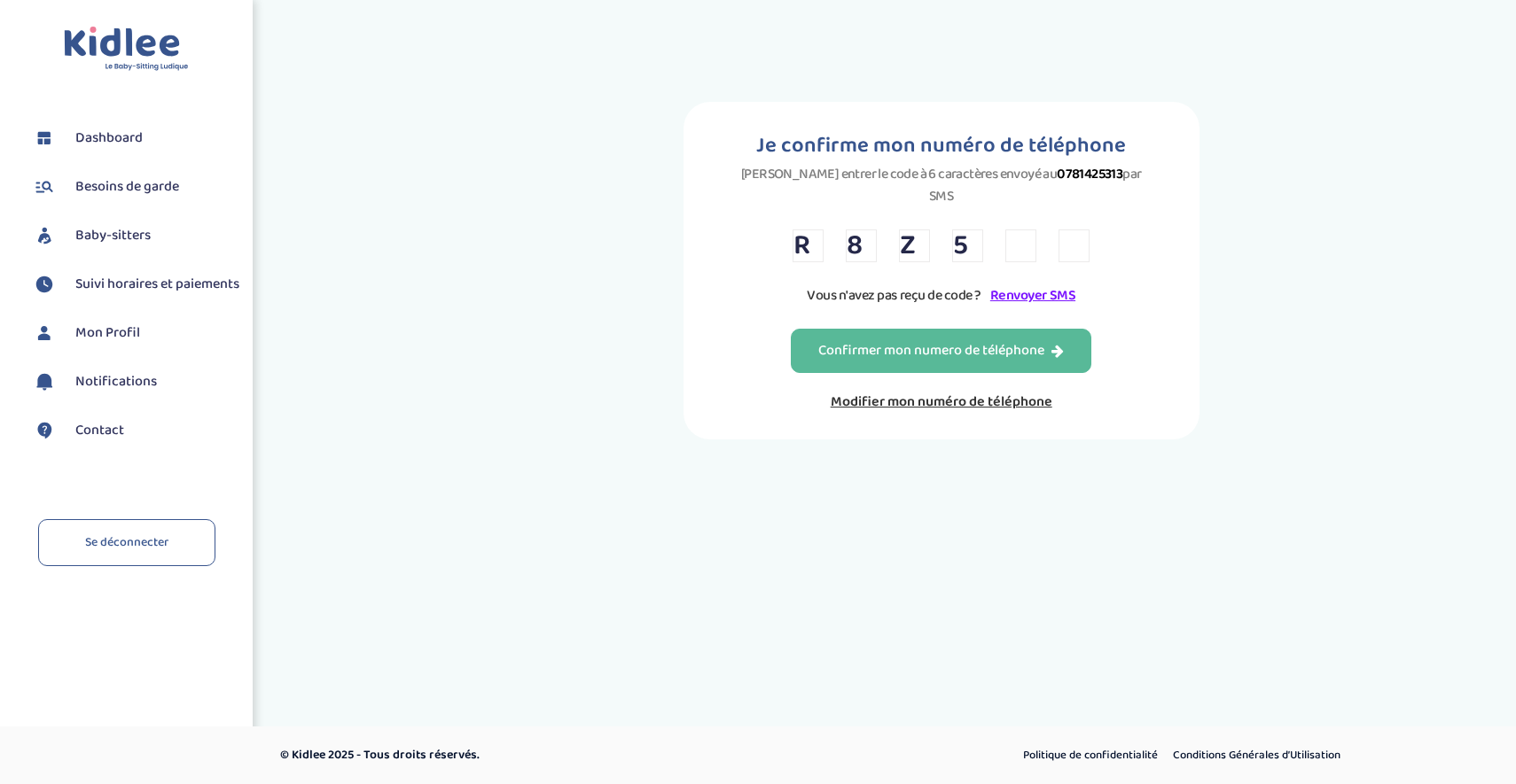
type input "7"
type input "X"
click at [846, 341] on button "Confirmer mon numero de téléphone" at bounding box center [941, 351] width 300 height 44
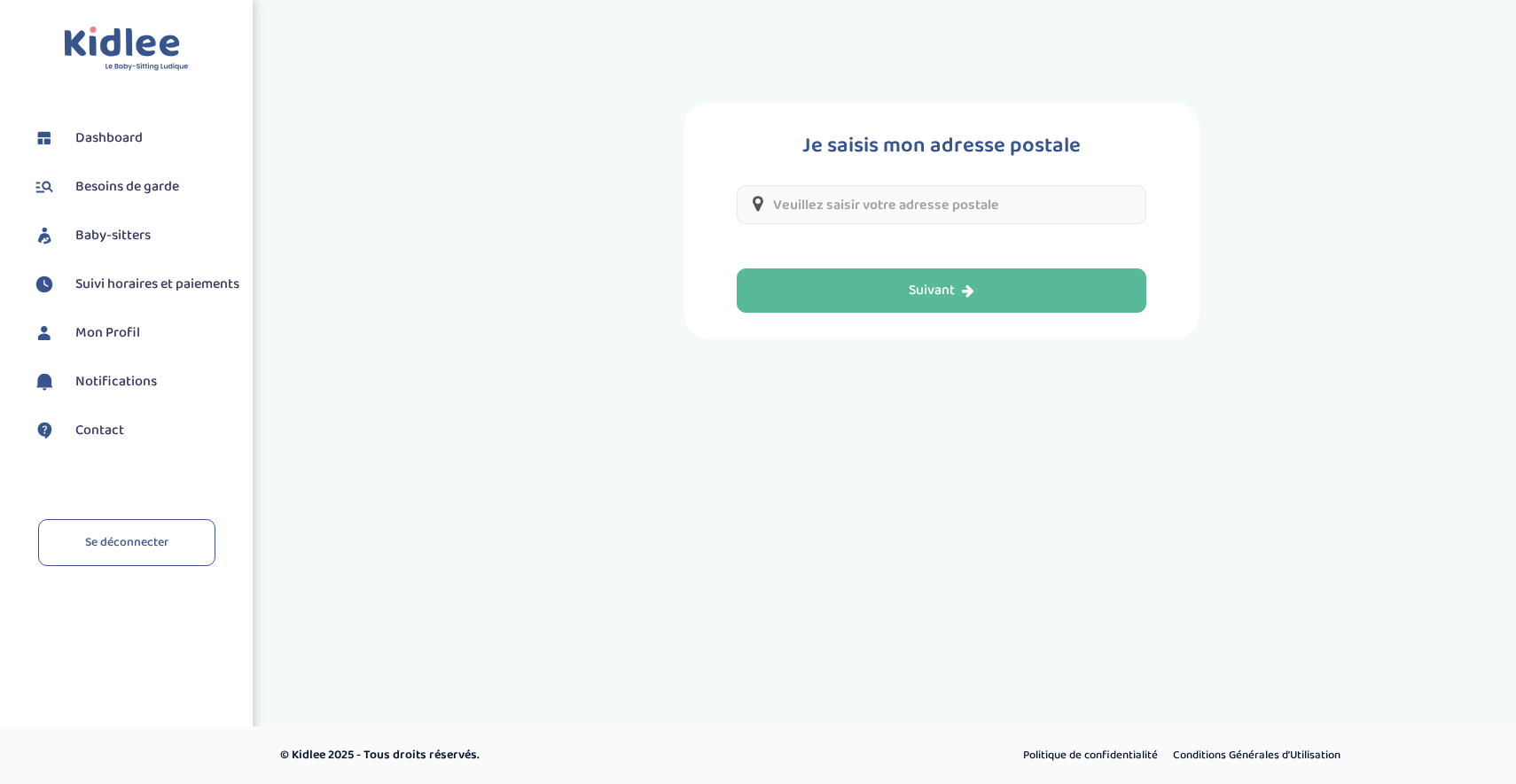
click at [931, 202] on input "text" at bounding box center [941, 205] width 409 height 39
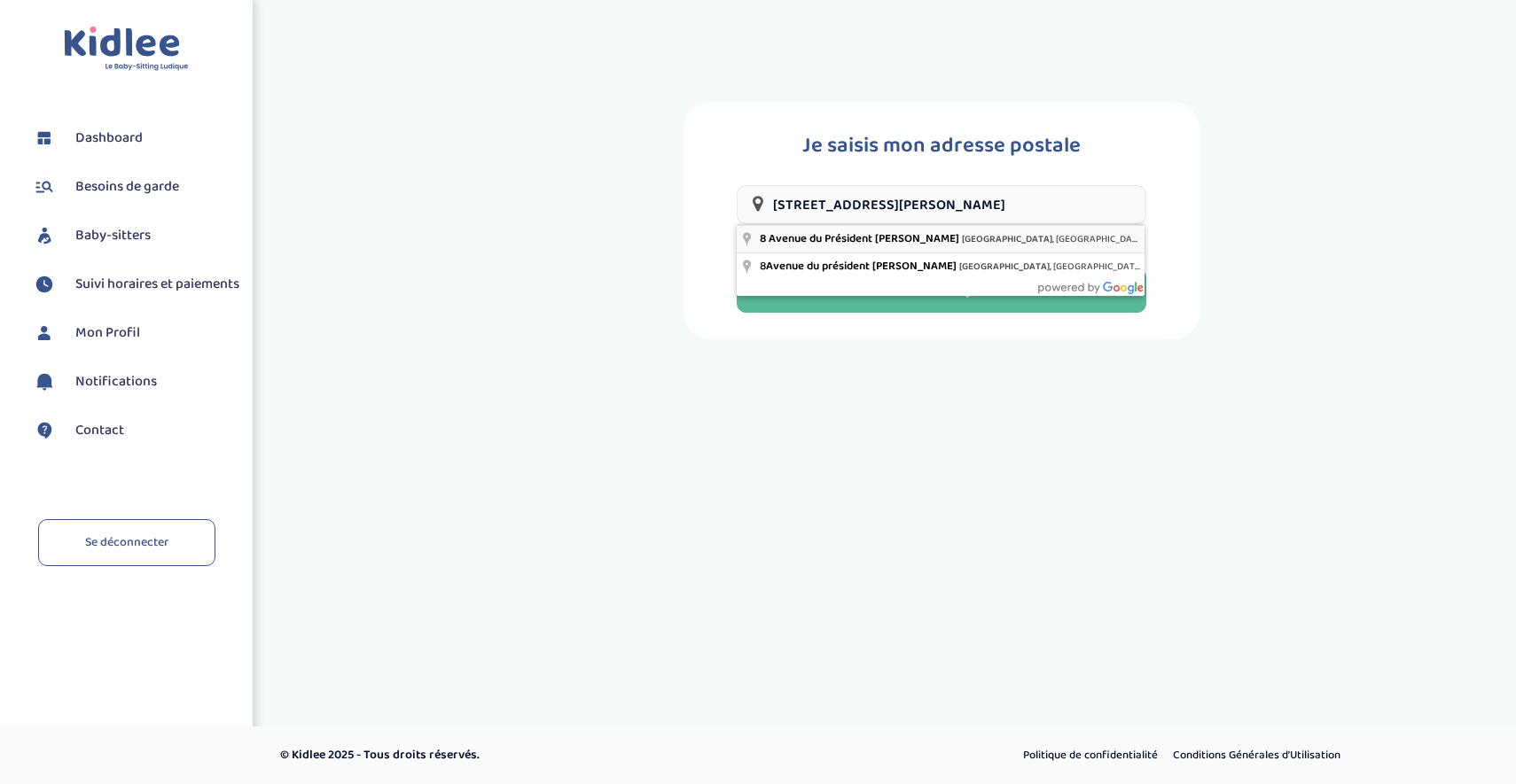
type input "[STREET_ADDRESS][PERSON_NAME]"
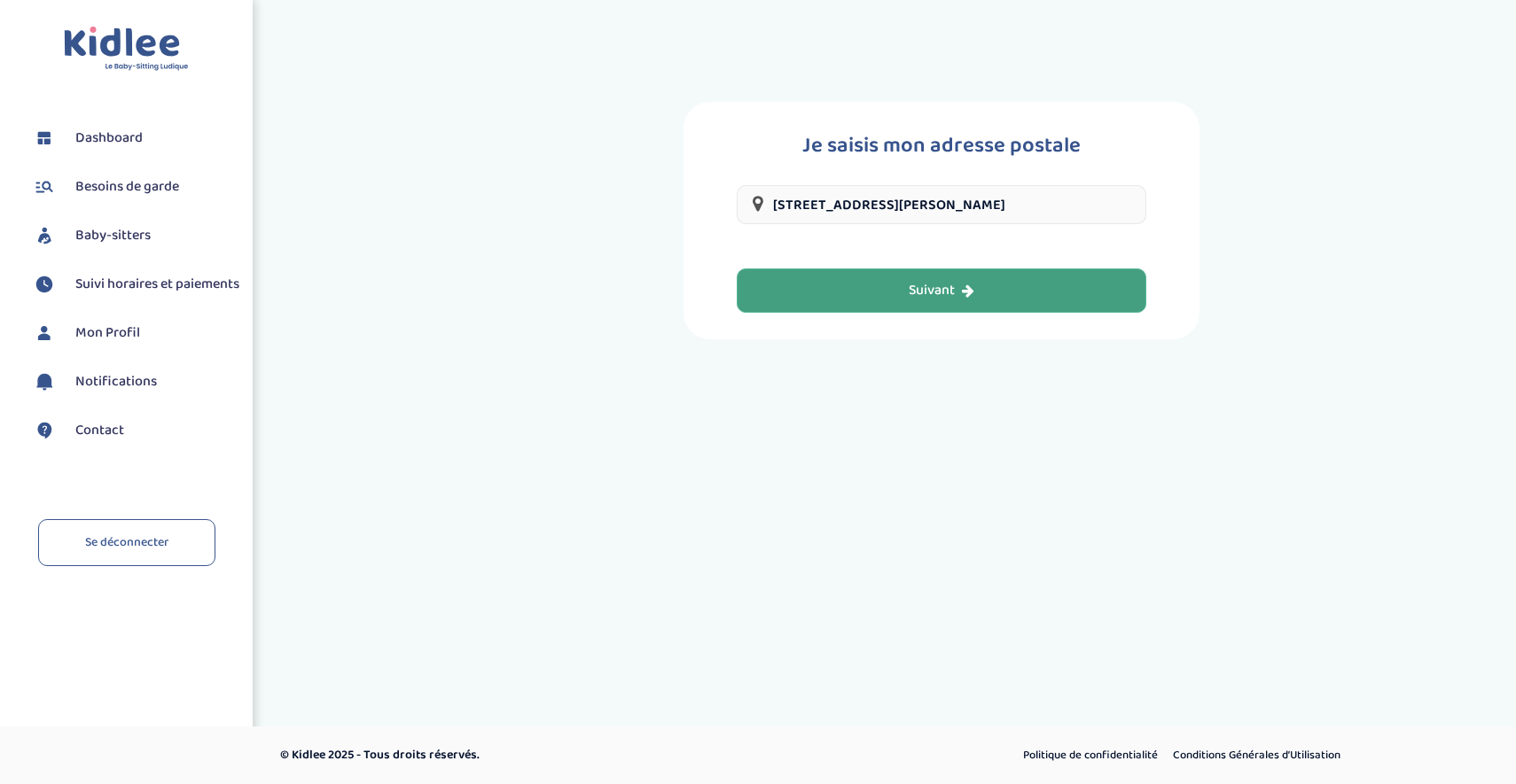
click at [846, 298] on button "Suivant" at bounding box center [941, 291] width 409 height 44
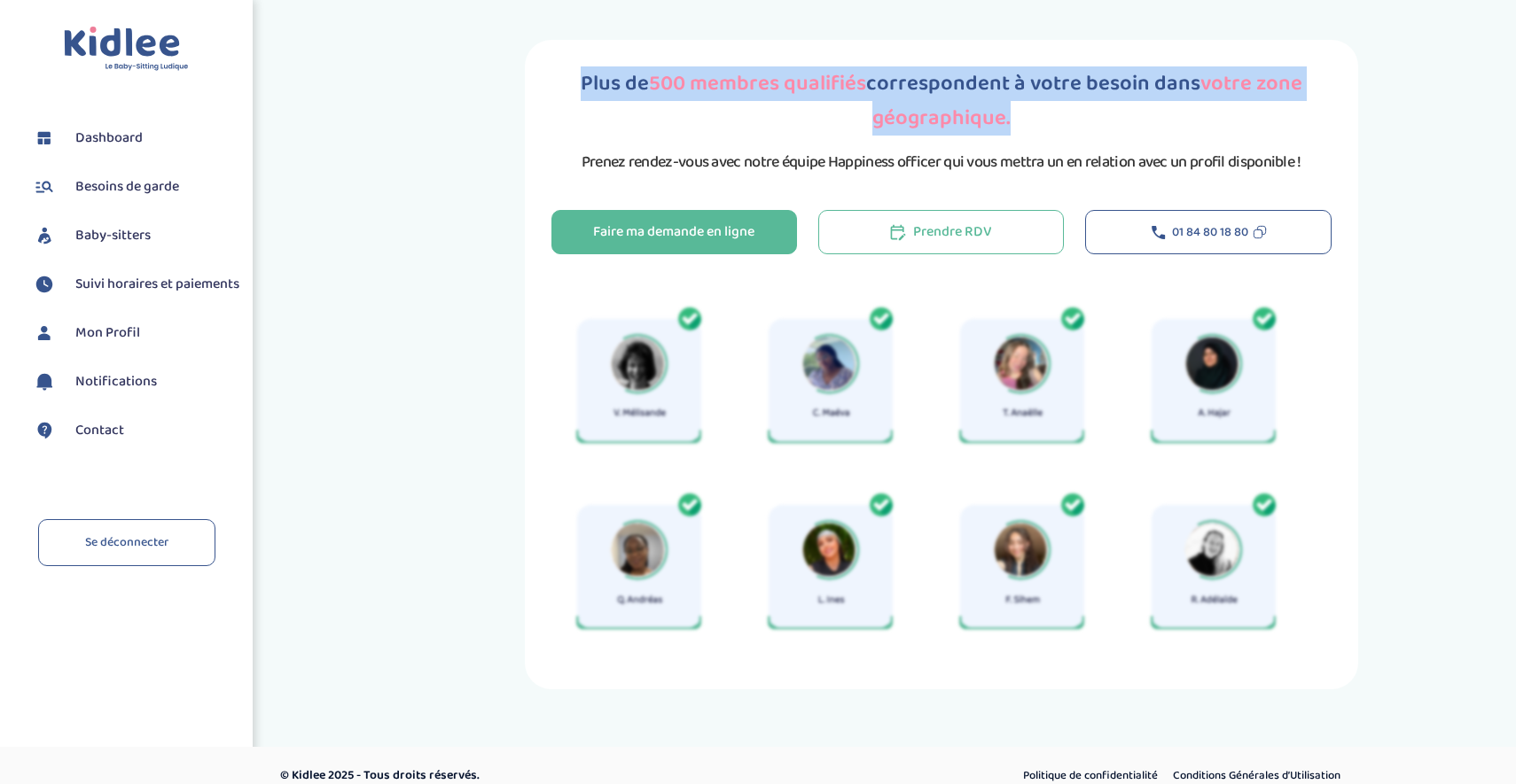
drag, startPoint x: 582, startPoint y: 82, endPoint x: 1063, endPoint y: 121, distance: 482.6
click at [1063, 121] on h1 "Plus de 500 membres qualifiés correspondent à votre besoin dans votre zone géog…" at bounding box center [941, 101] width 780 height 69
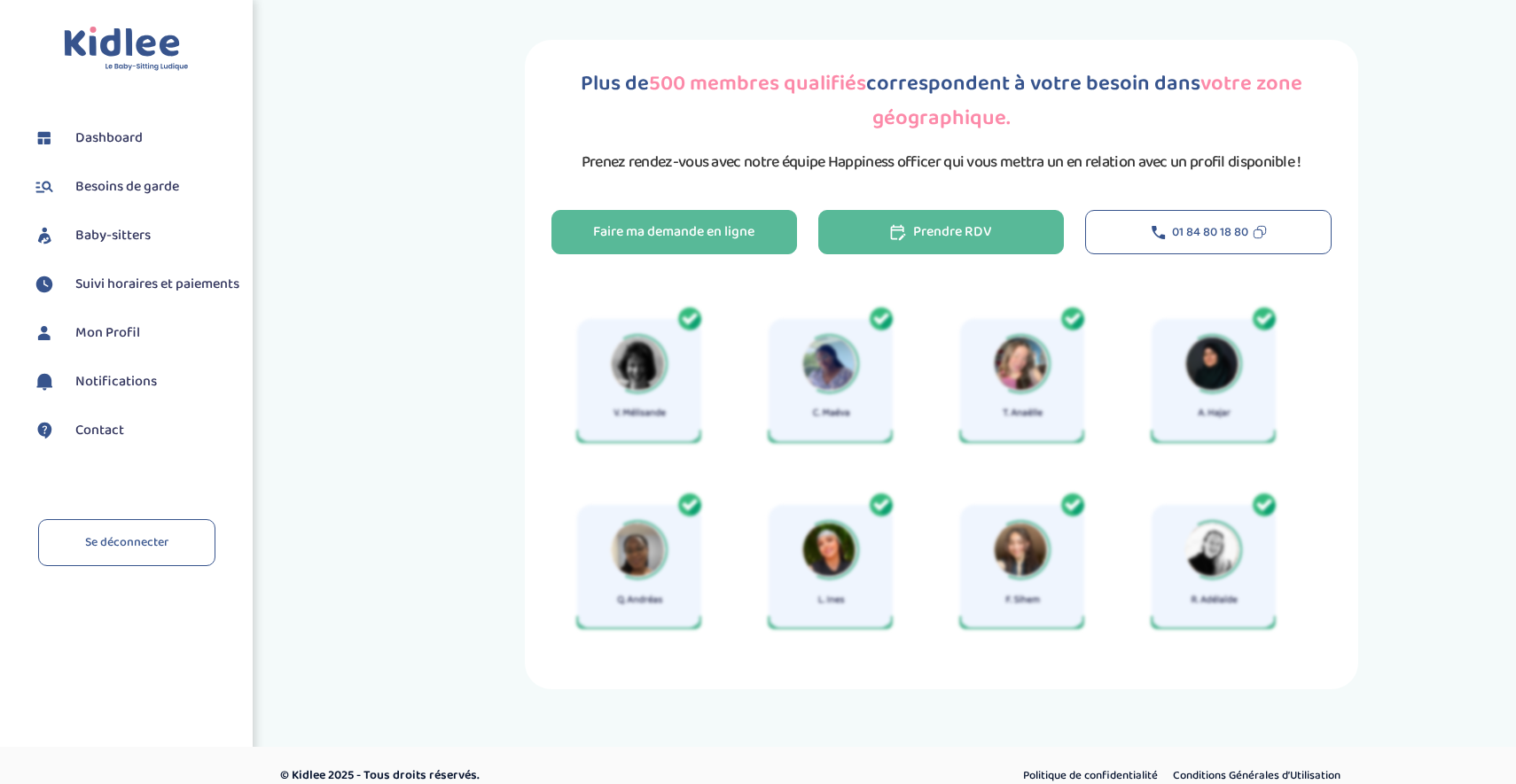
click at [952, 222] on div "Prendre RDV" at bounding box center [941, 232] width 102 height 20
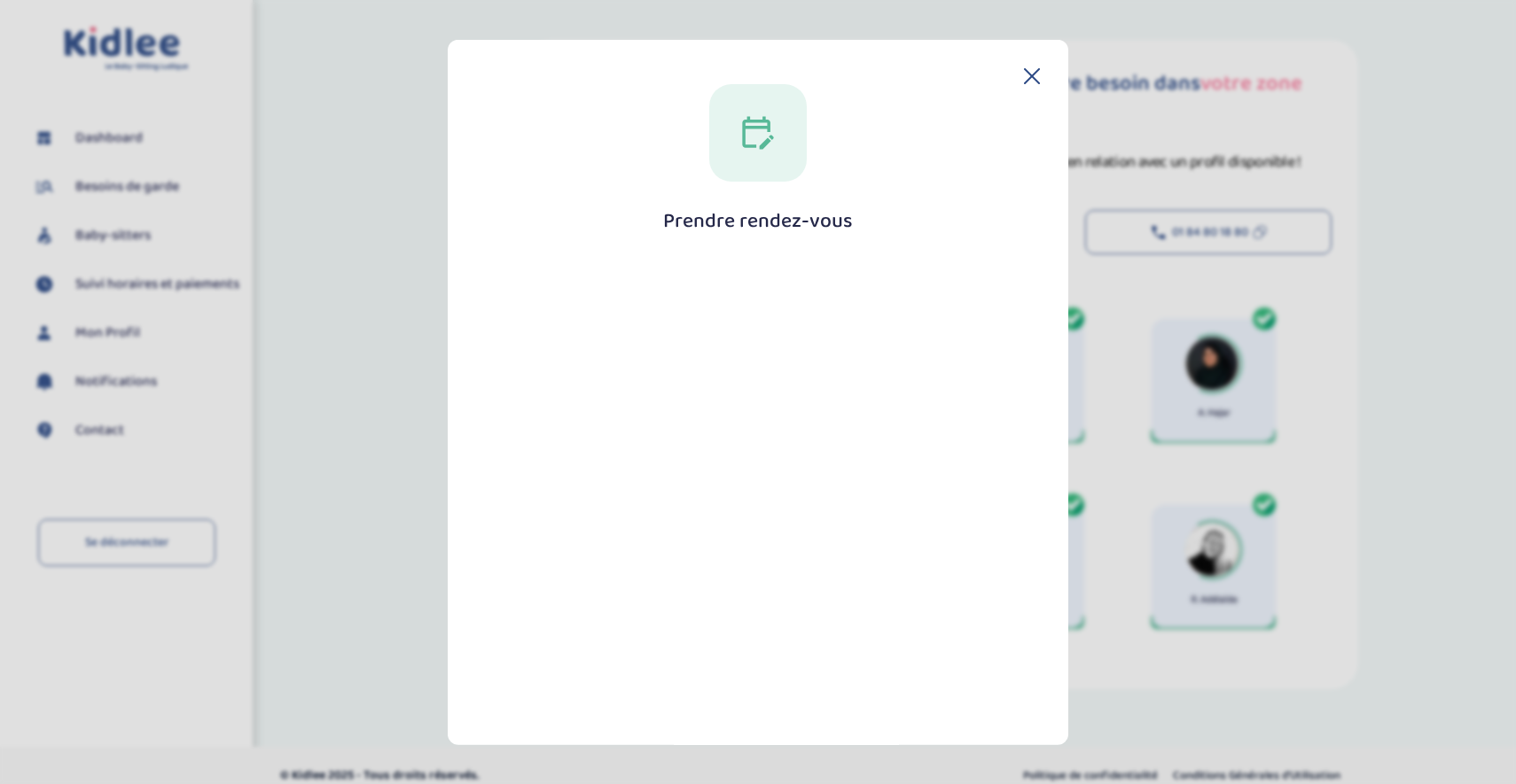
click at [1027, 68] on icon at bounding box center [1031, 75] width 16 height 16
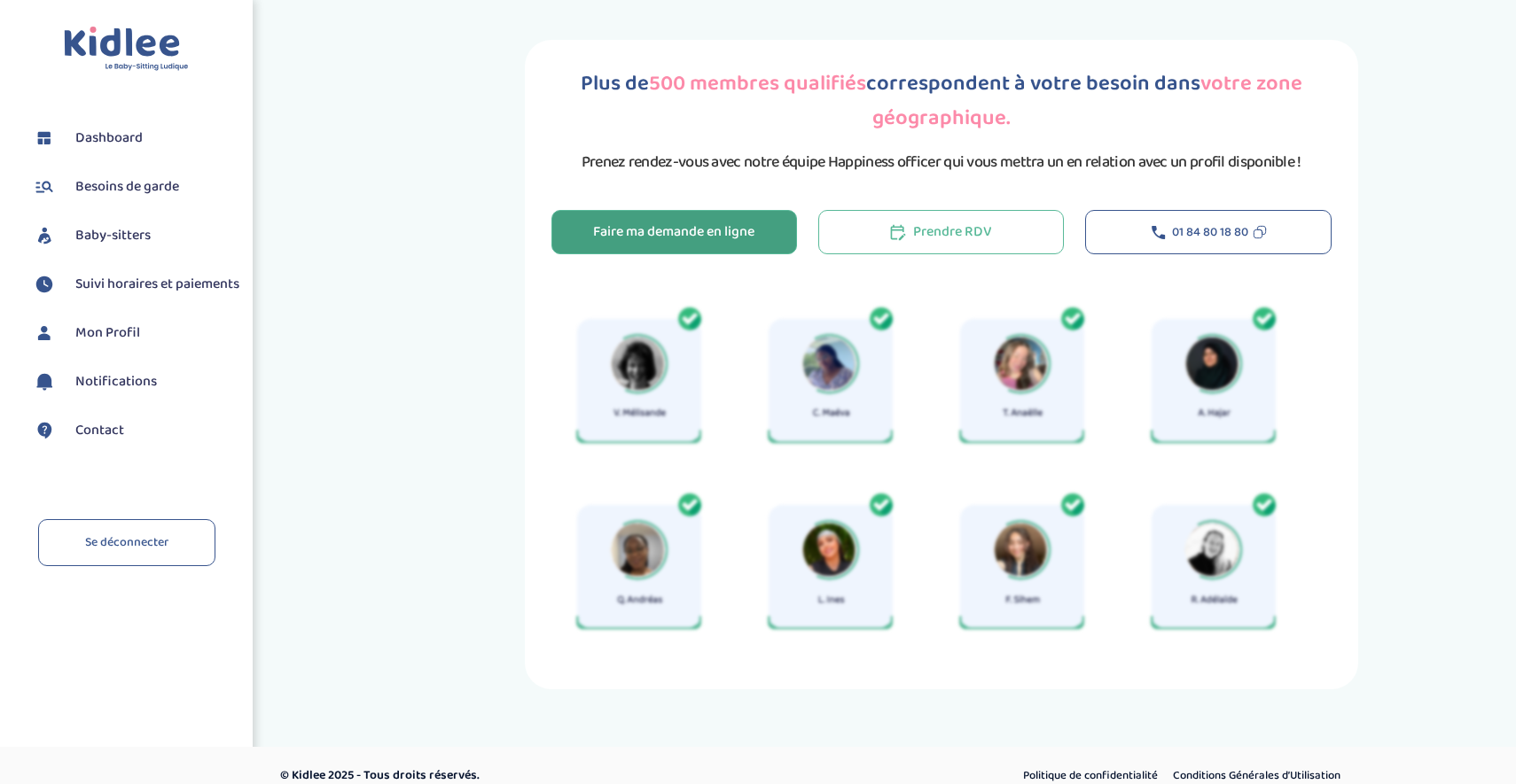
click at [731, 222] on div "Faire ma demande en ligne" at bounding box center [673, 232] width 161 height 20
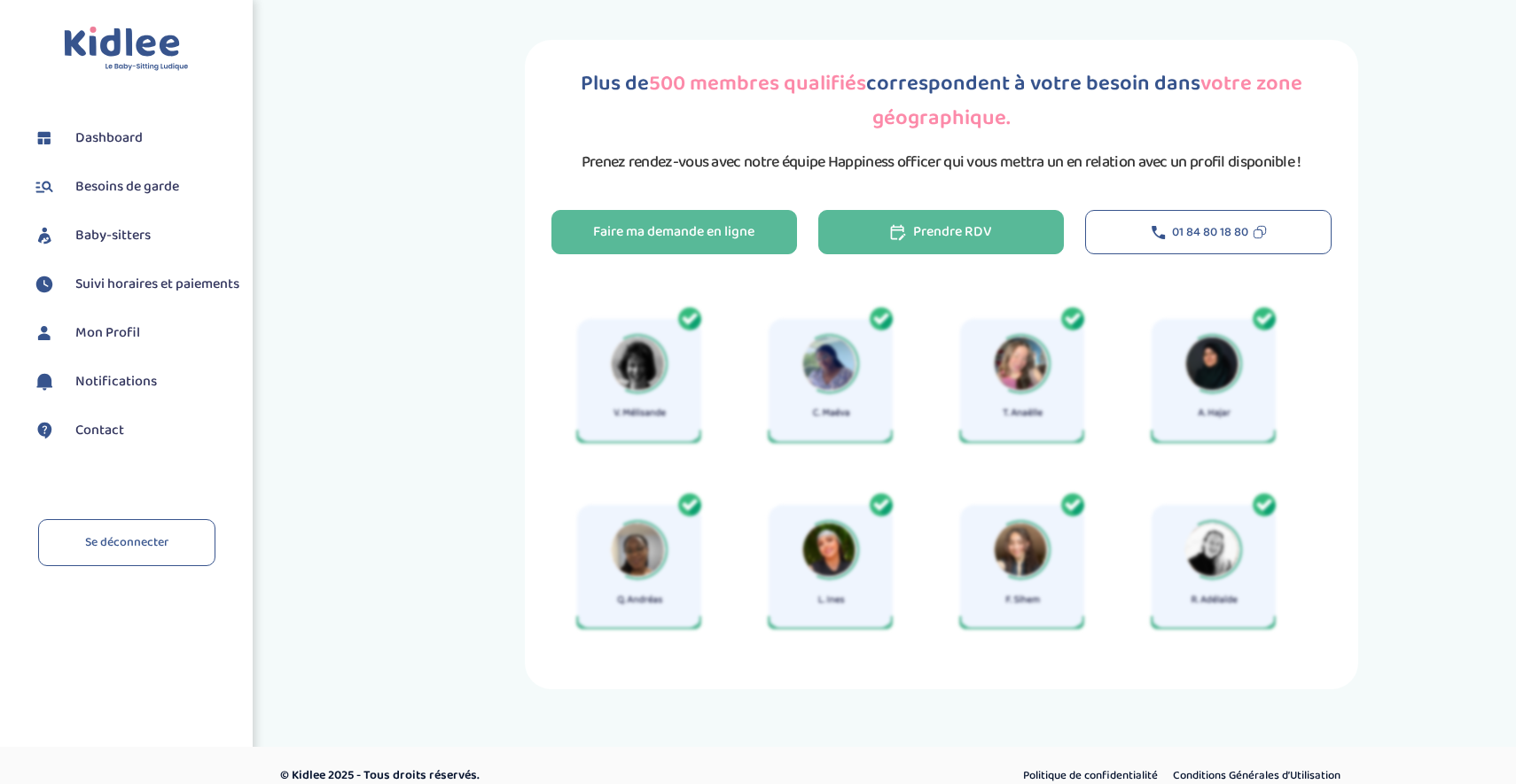
click at [1006, 231] on button "Prendre RDV" at bounding box center [940, 232] width 245 height 44
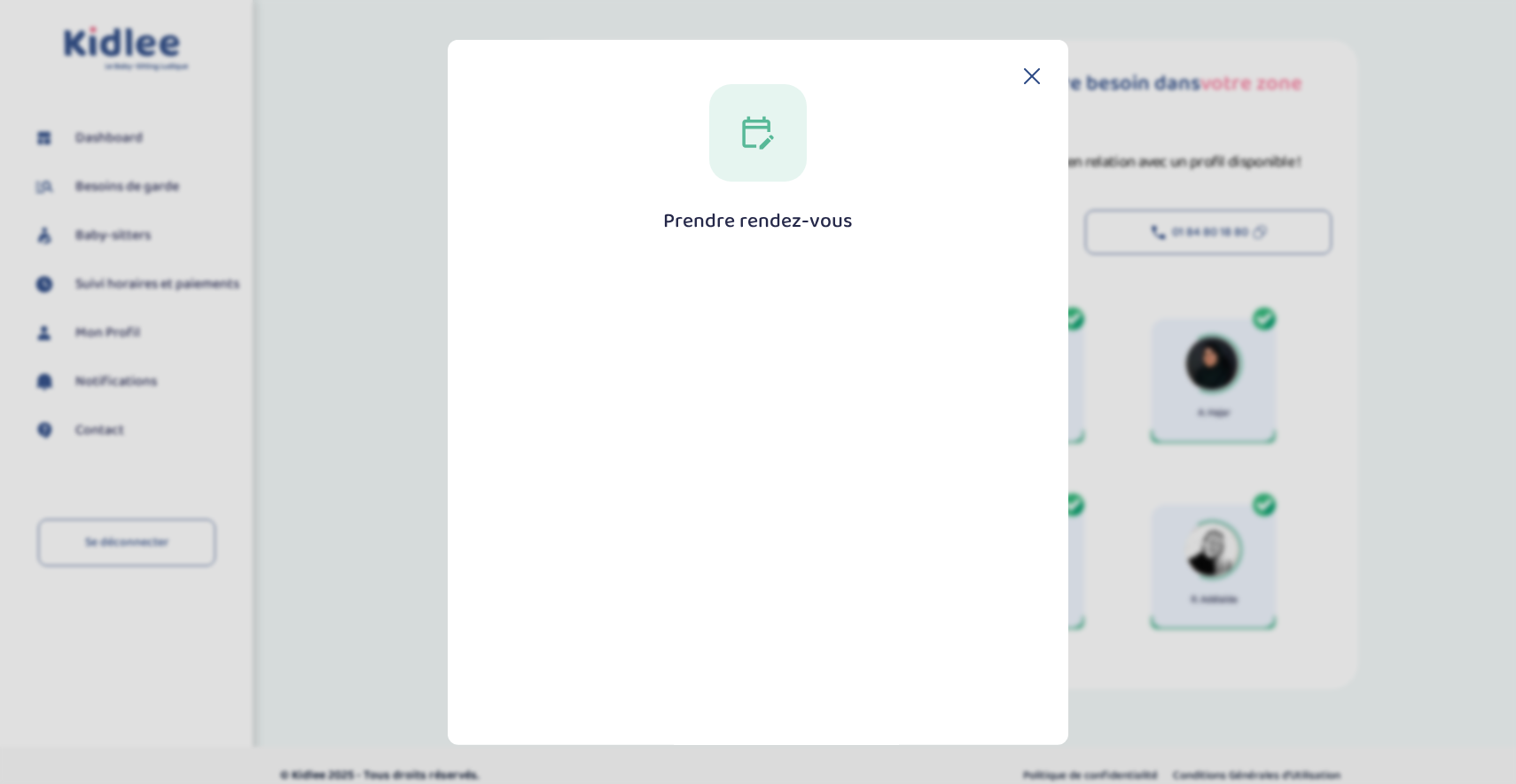
click at [1023, 73] on icon at bounding box center [1031, 75] width 16 height 16
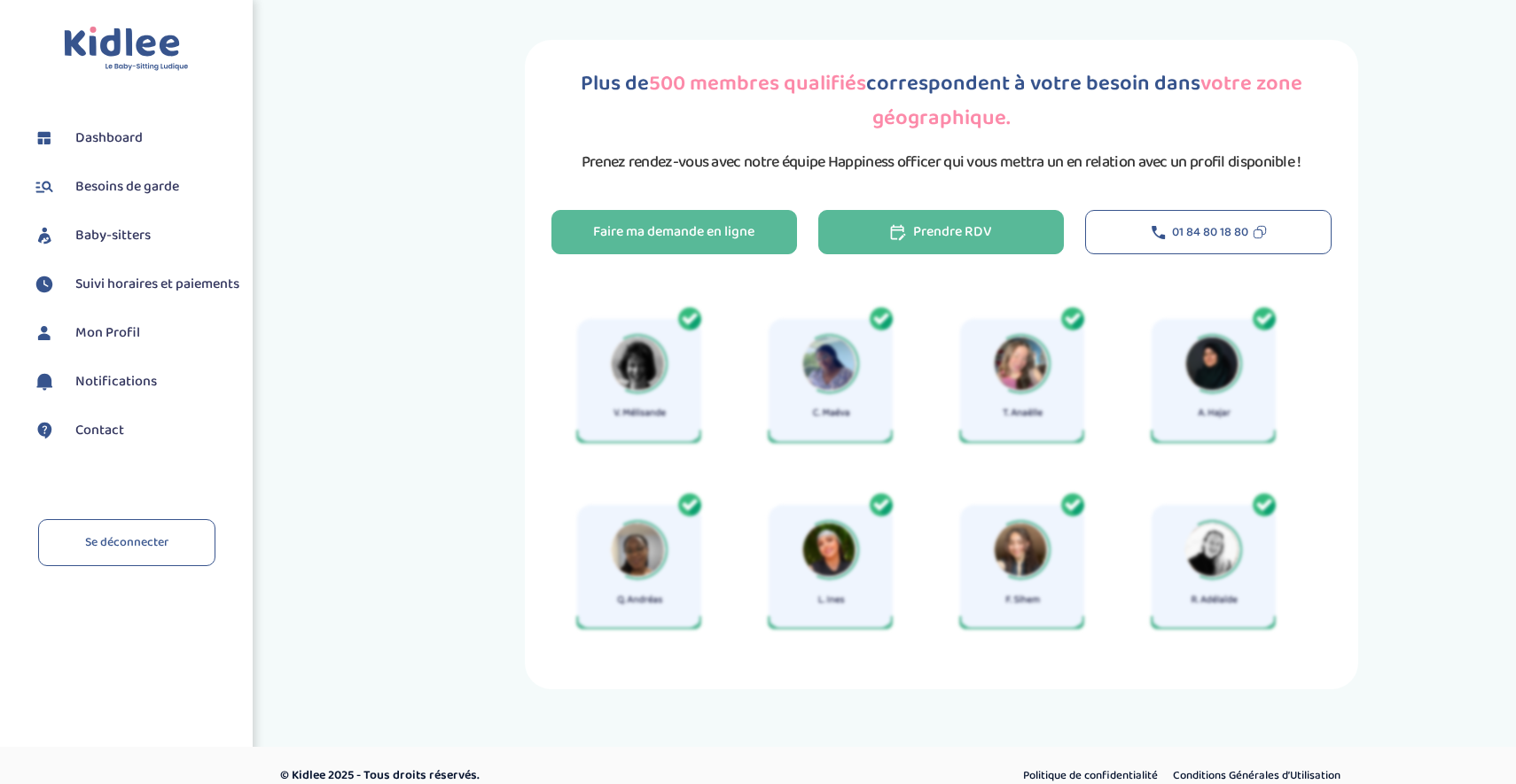
click at [952, 236] on div "Prendre RDV" at bounding box center [941, 232] width 102 height 20
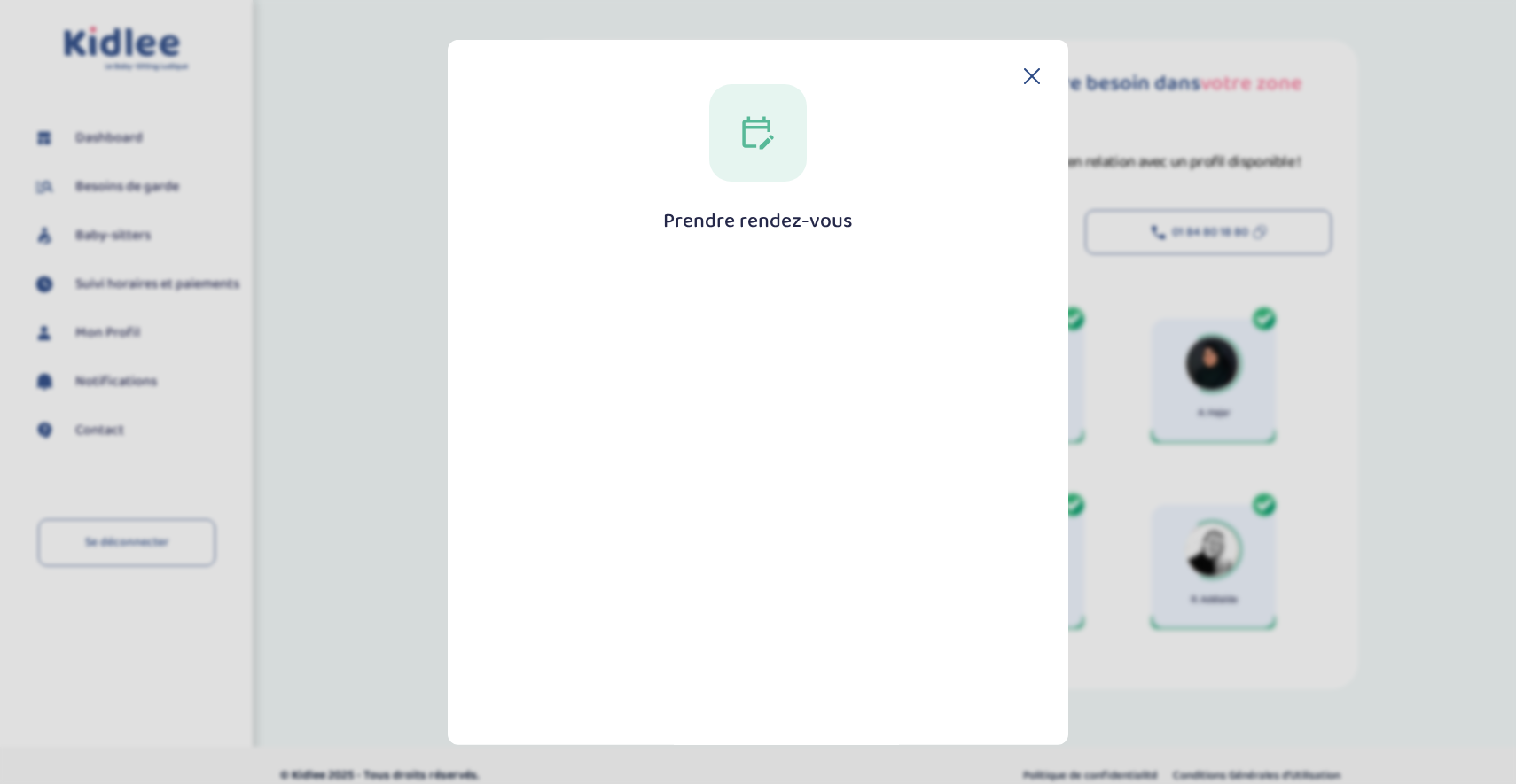
click at [1023, 74] on icon at bounding box center [1031, 75] width 16 height 16
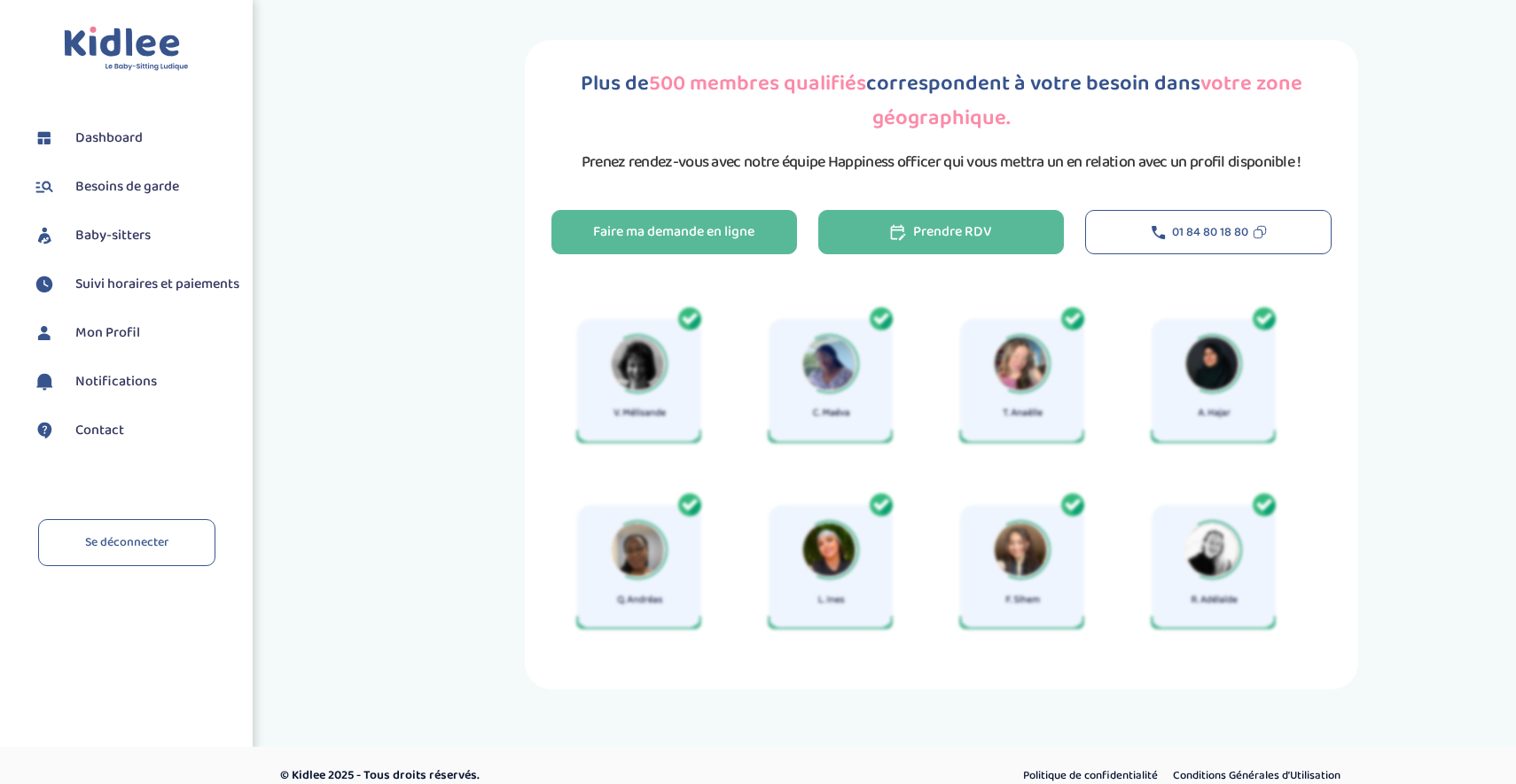
click at [906, 237] on icon "button" at bounding box center [897, 232] width 16 height 17
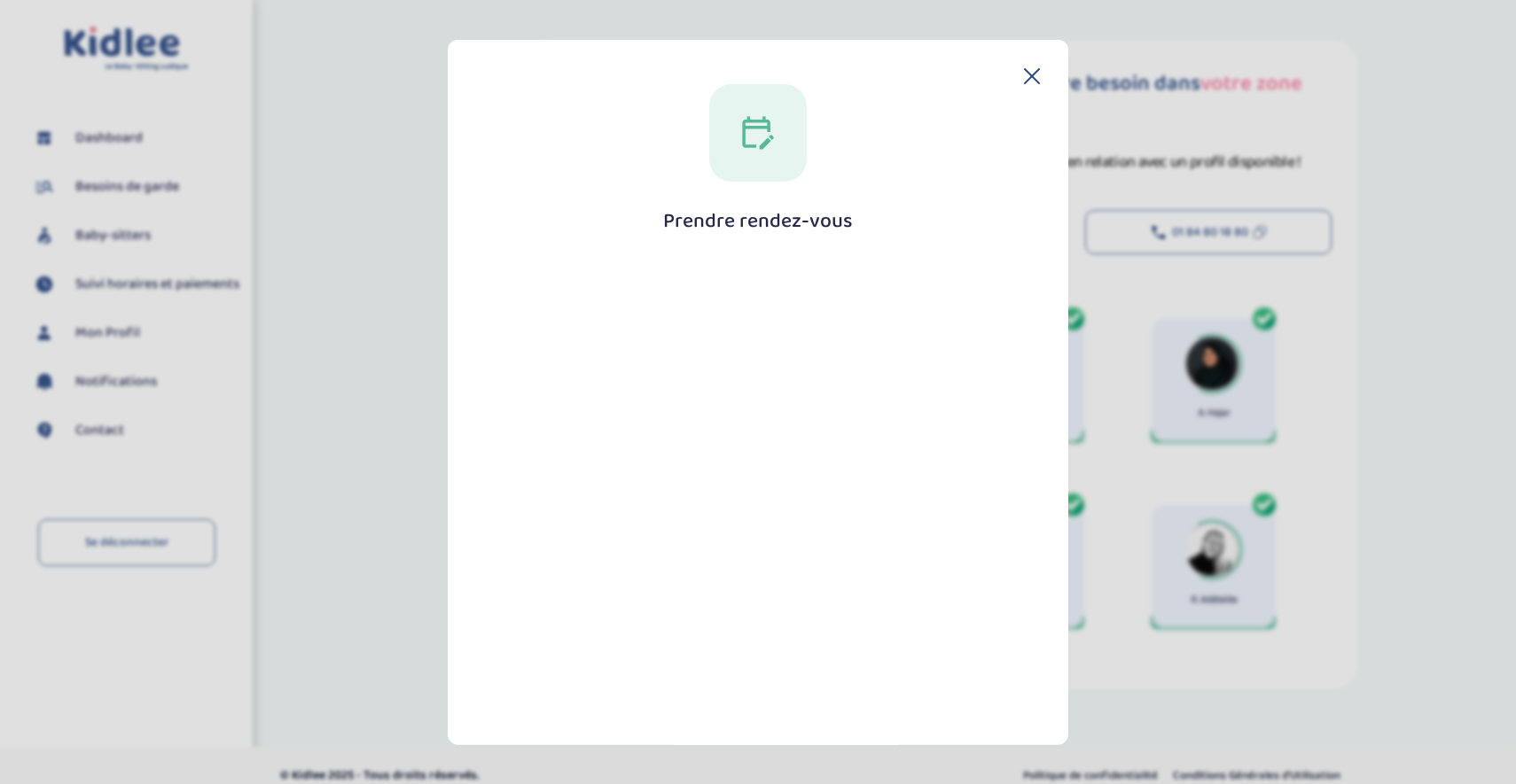
click at [1032, 72] on icon at bounding box center [1031, 75] width 16 height 16
